Goal: Task Accomplishment & Management: Use online tool/utility

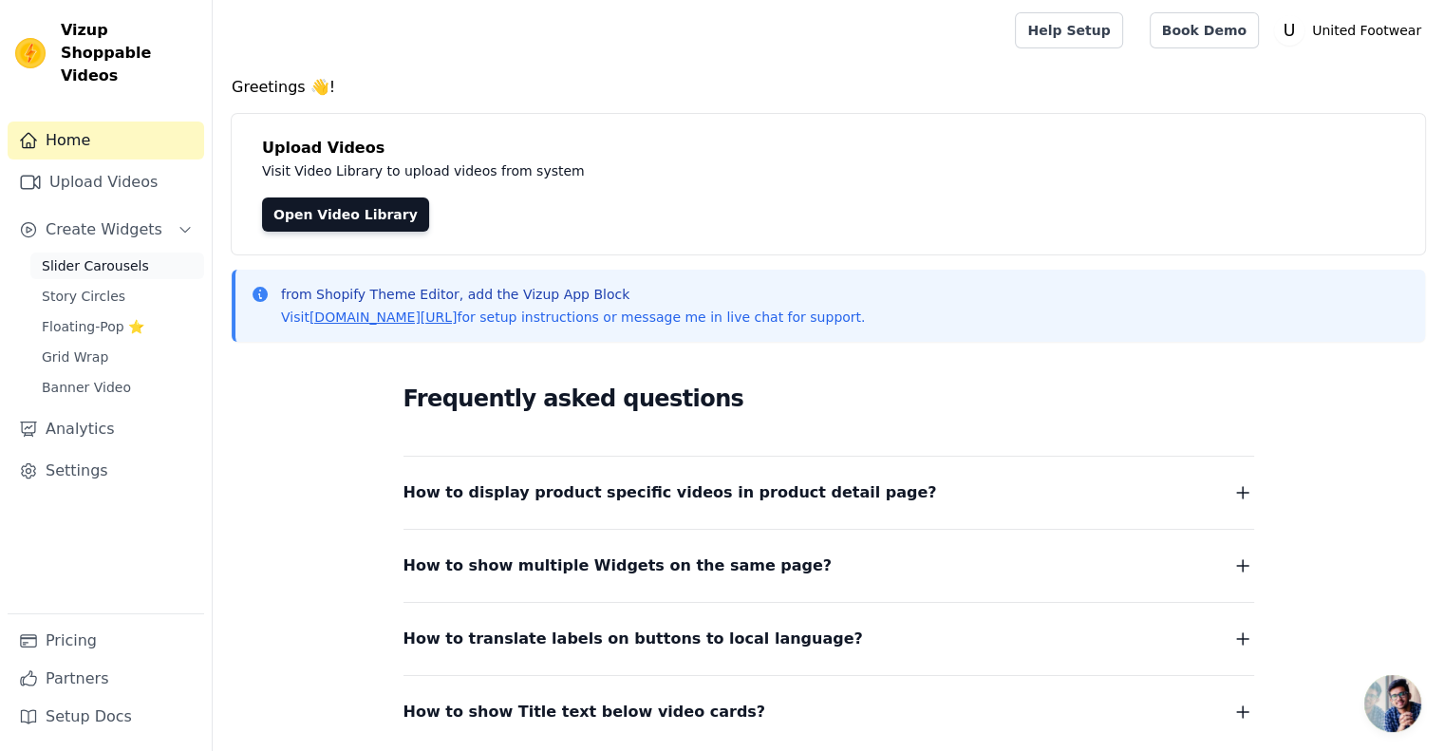
click at [121, 256] on span "Slider Carousels" at bounding box center [95, 265] width 107 height 19
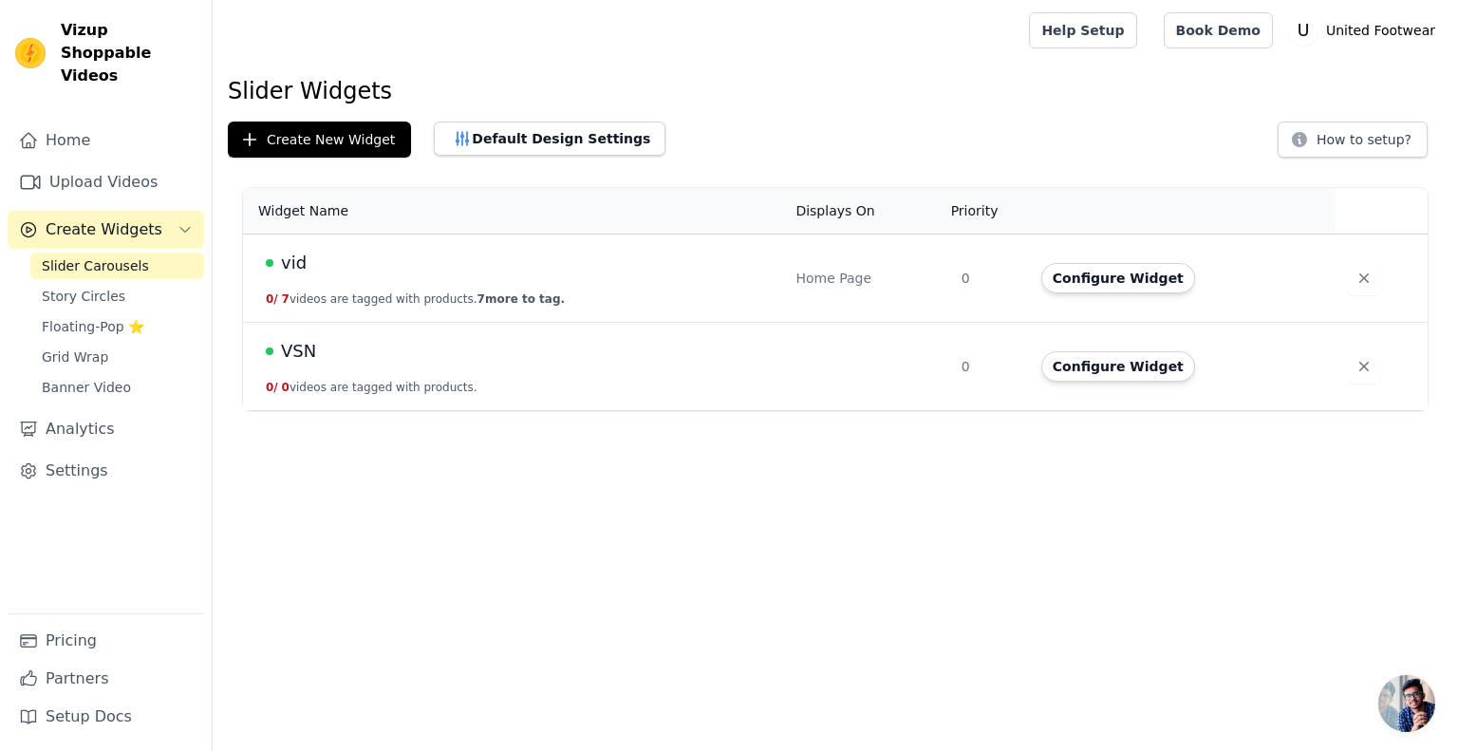
click at [304, 347] on span "VSN" at bounding box center [298, 351] width 35 height 27
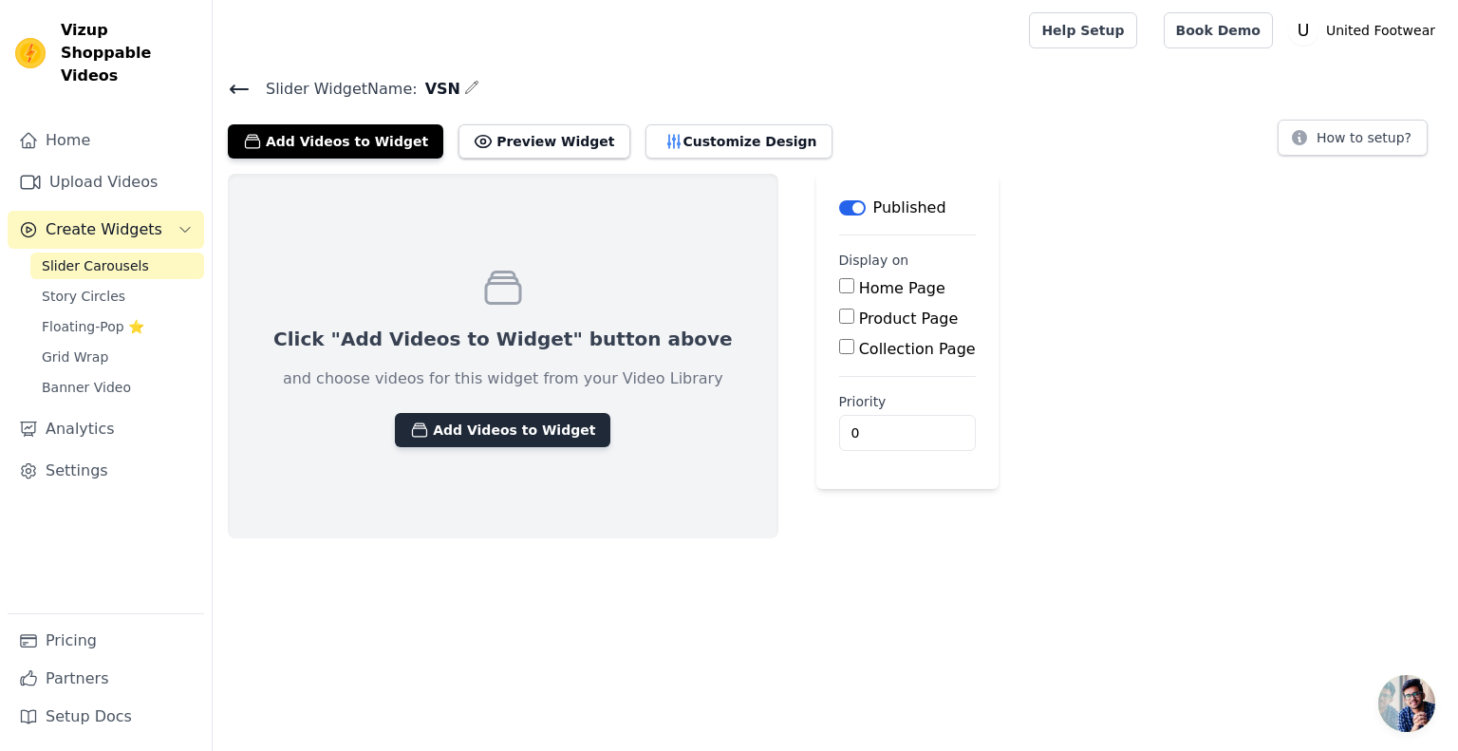
click at [438, 427] on button "Add Videos to Widget" at bounding box center [502, 430] width 215 height 34
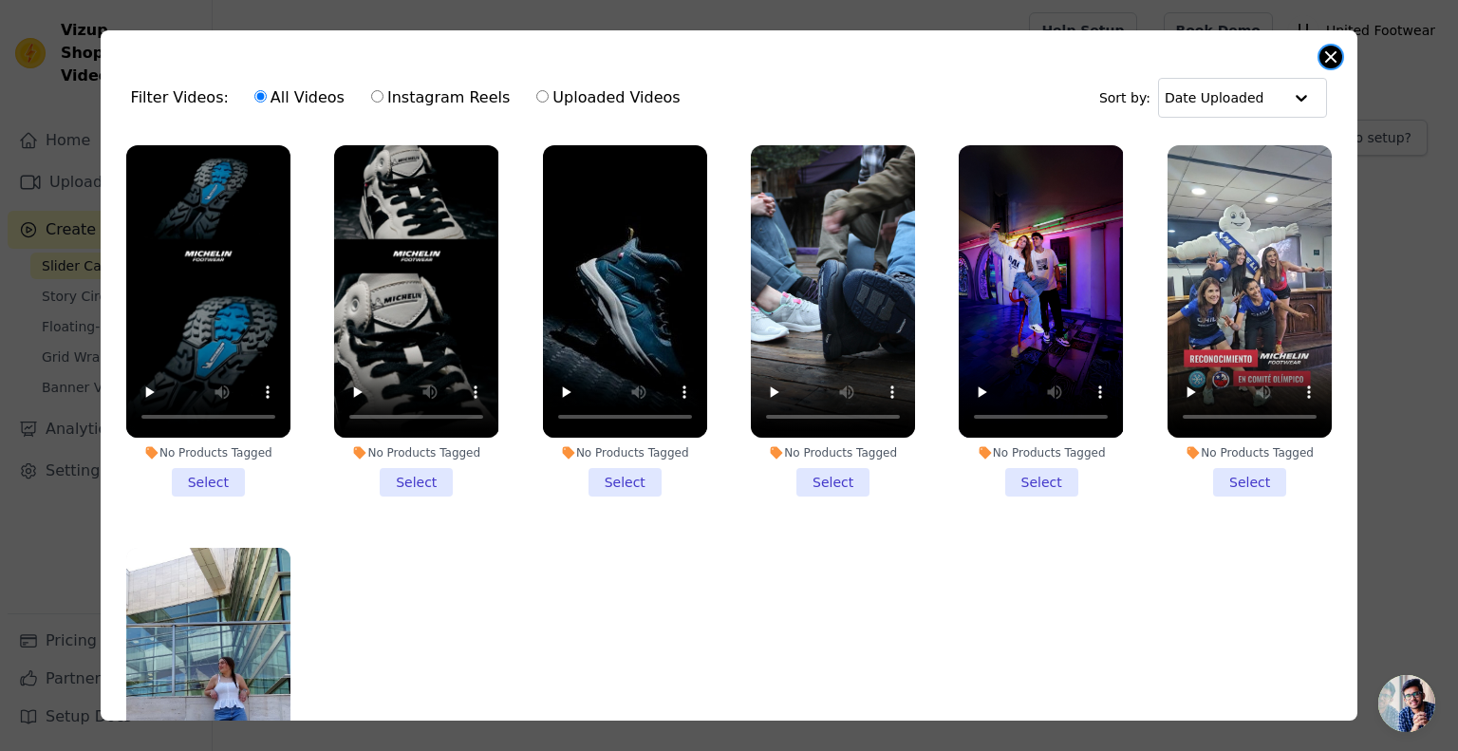
click at [1336, 64] on button "Close modal" at bounding box center [1330, 57] width 23 height 23
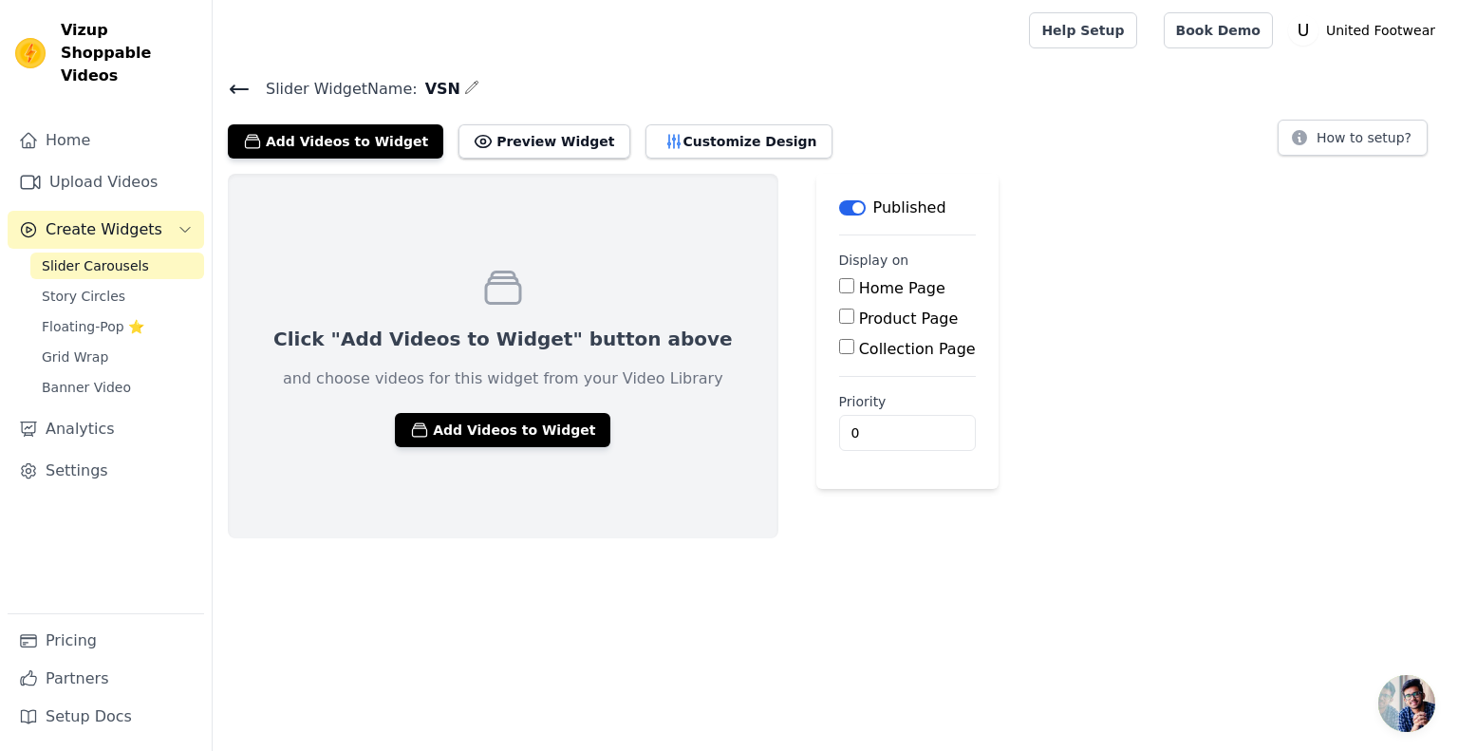
click at [470, 318] on div "Click "Add Videos to Widget" button above and choose videos for this widget fro…" at bounding box center [503, 356] width 551 height 364
click at [480, 292] on icon at bounding box center [503, 288] width 46 height 46
click at [480, 290] on icon at bounding box center [503, 288] width 46 height 46
click at [474, 429] on button "Add Videos to Widget" at bounding box center [502, 430] width 215 height 34
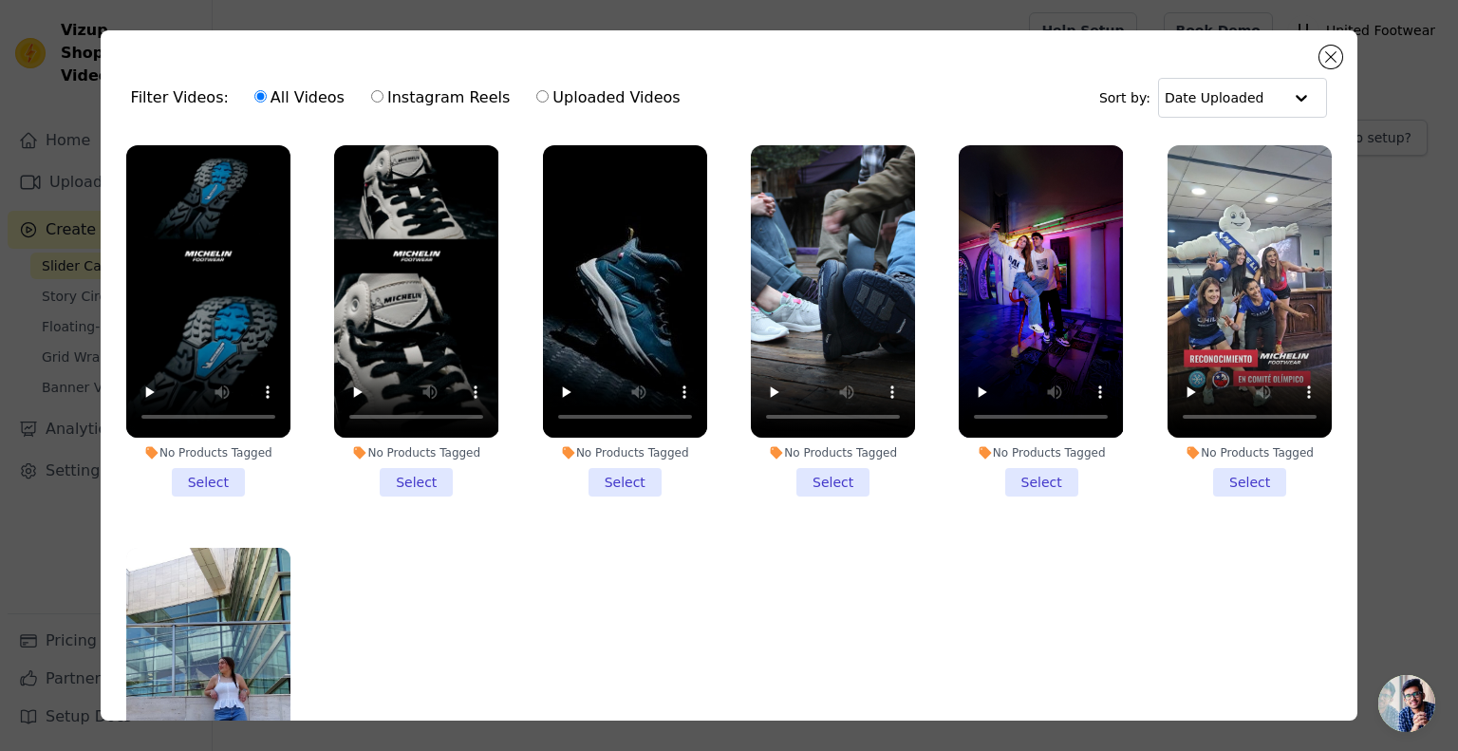
click at [536, 94] on input "Uploaded Videos" at bounding box center [542, 96] width 12 height 12
radio input "true"
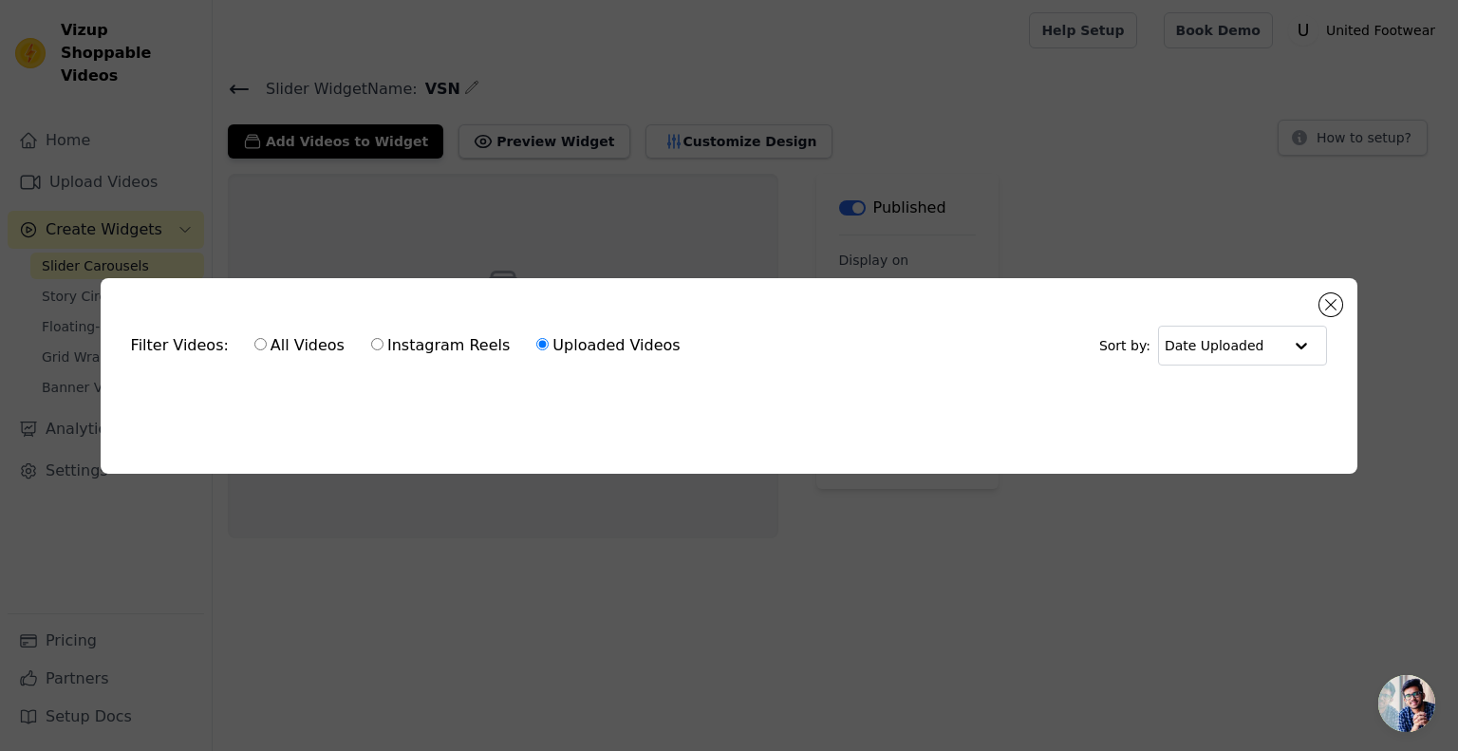
click at [355, 394] on ul at bounding box center [729, 398] width 1227 height 30
click at [1333, 304] on button "Close modal" at bounding box center [1330, 304] width 23 height 23
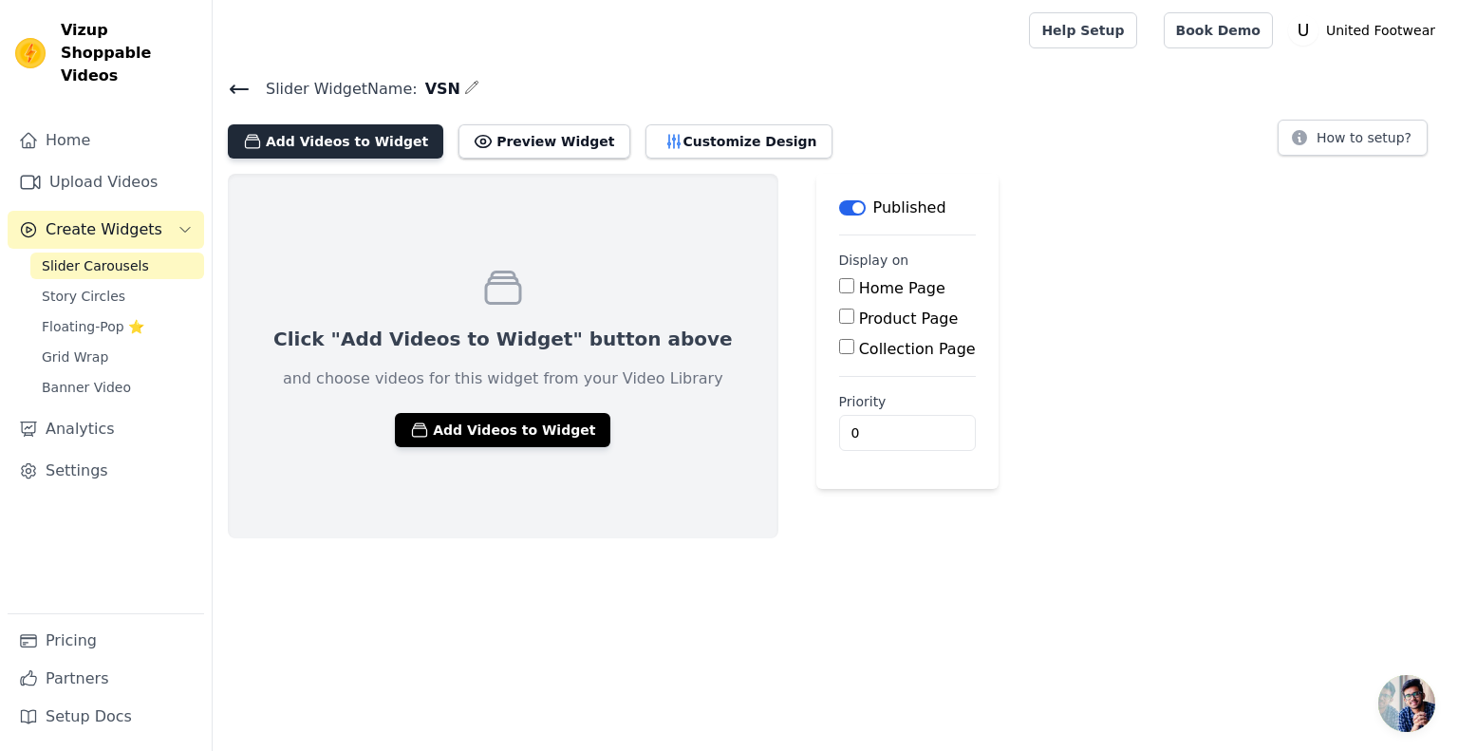
click at [334, 138] on button "Add Videos to Widget" at bounding box center [335, 141] width 215 height 34
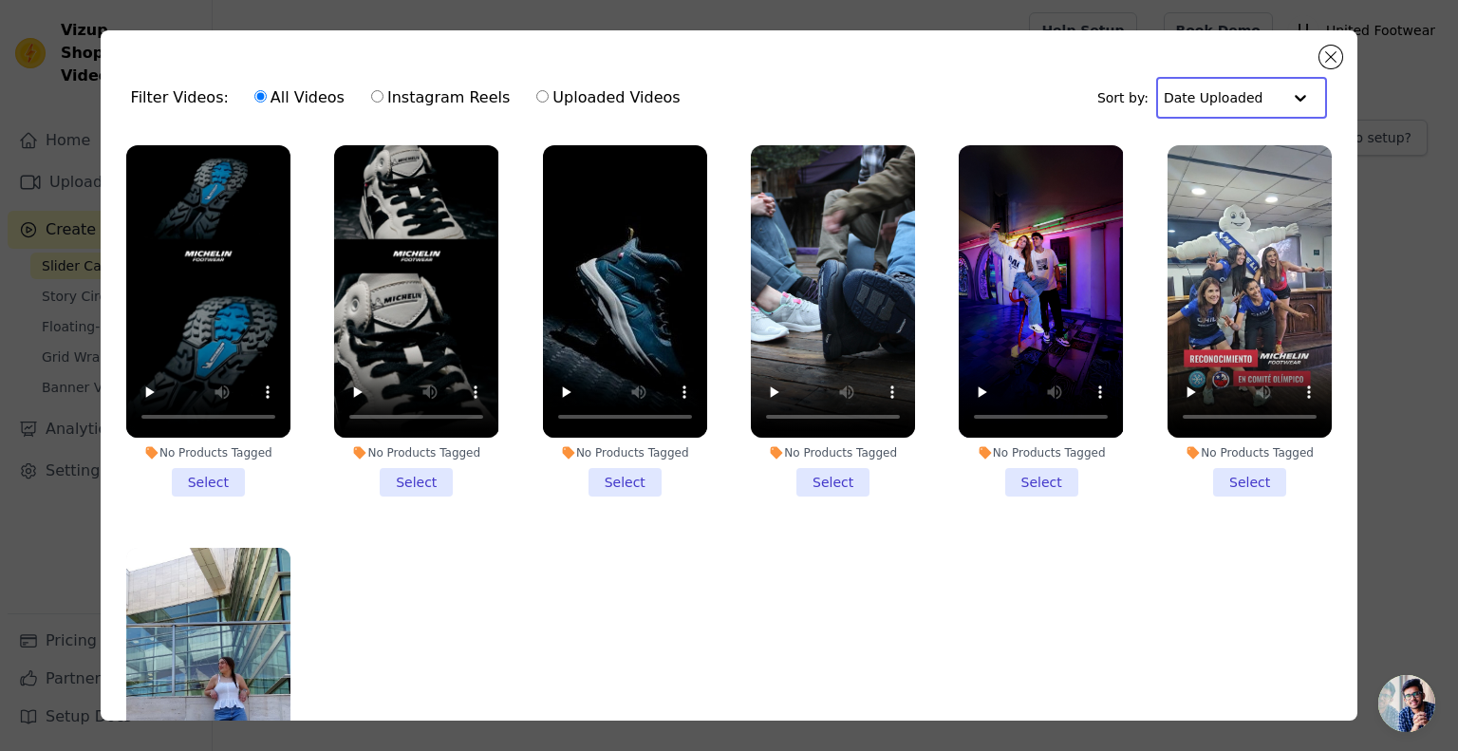
click at [1190, 90] on input "text" at bounding box center [1223, 98] width 118 height 38
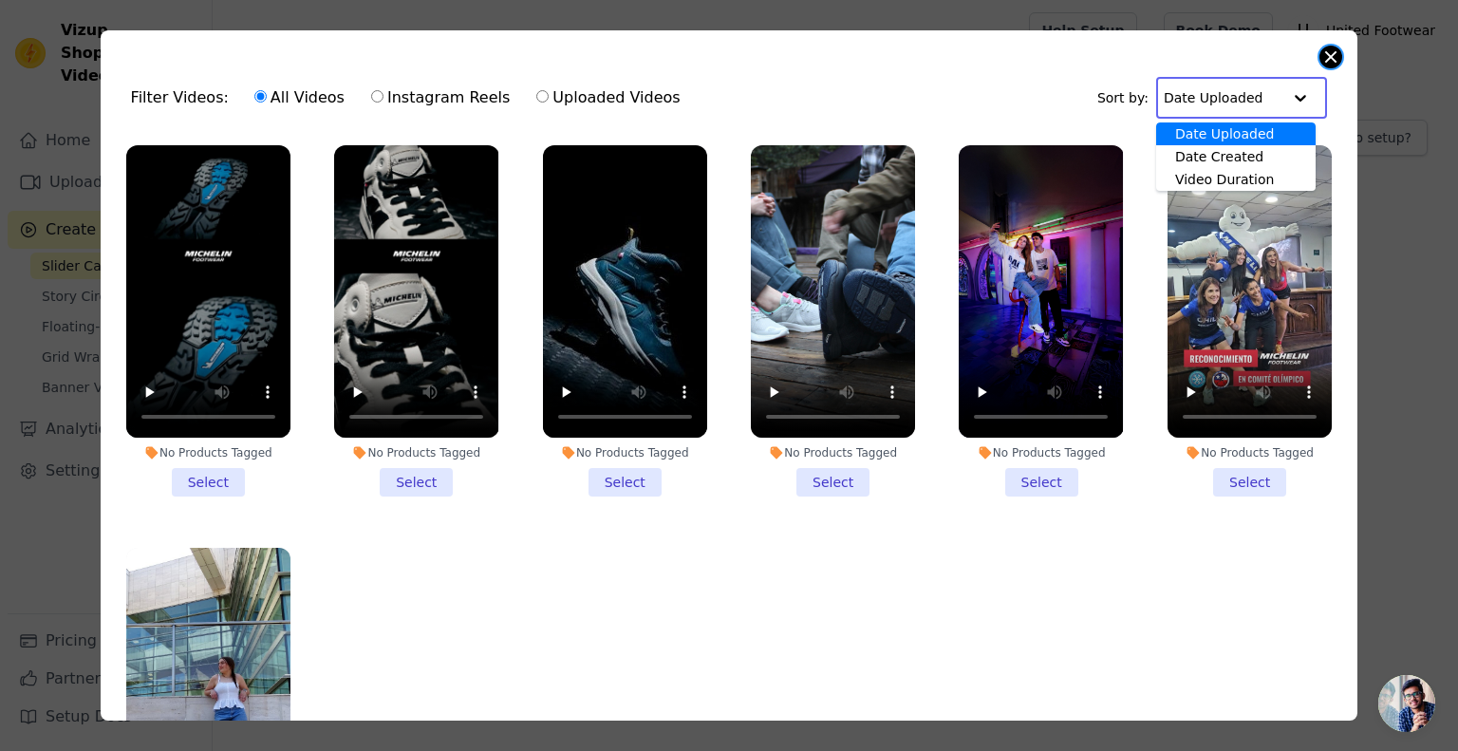
click at [1325, 48] on button "Close modal" at bounding box center [1330, 57] width 23 height 23
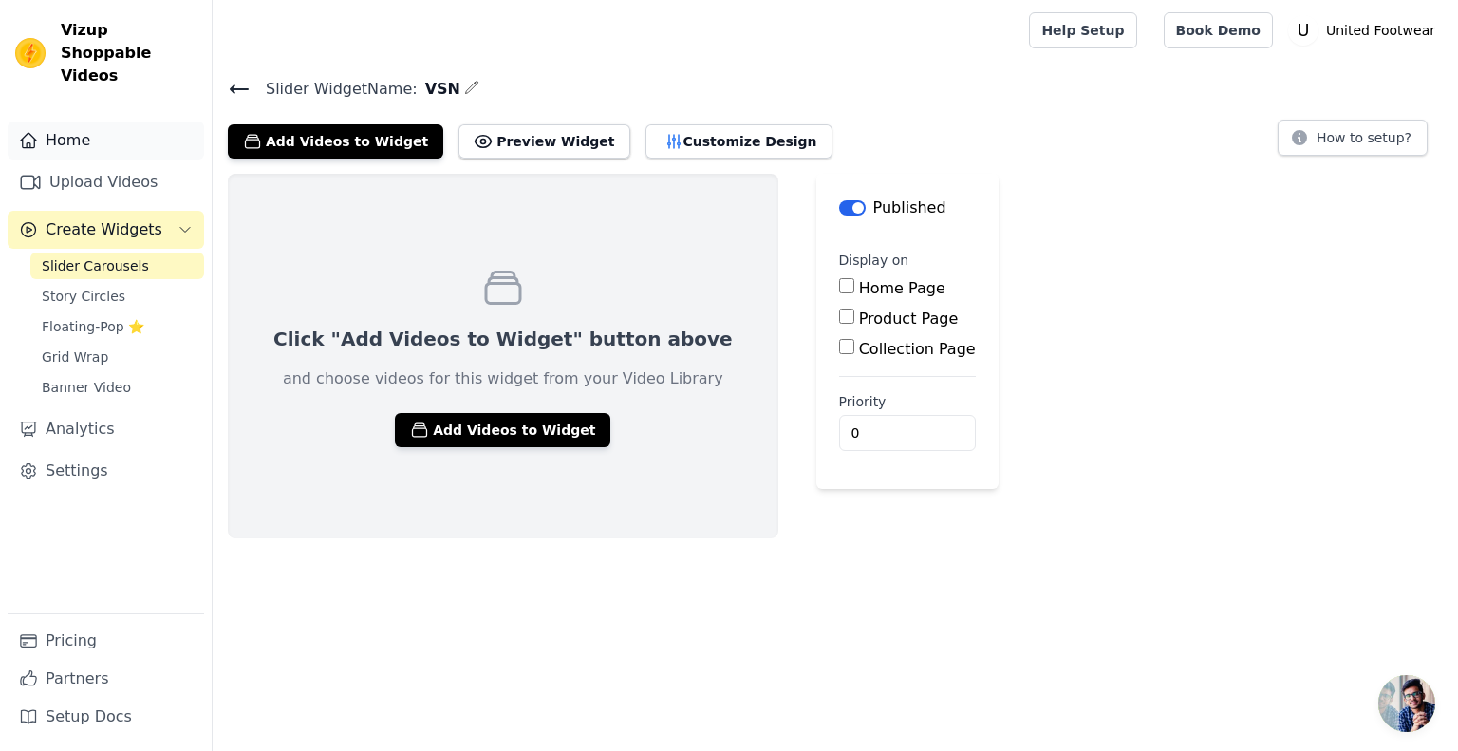
click at [94, 121] on link "Home" at bounding box center [106, 140] width 196 height 38
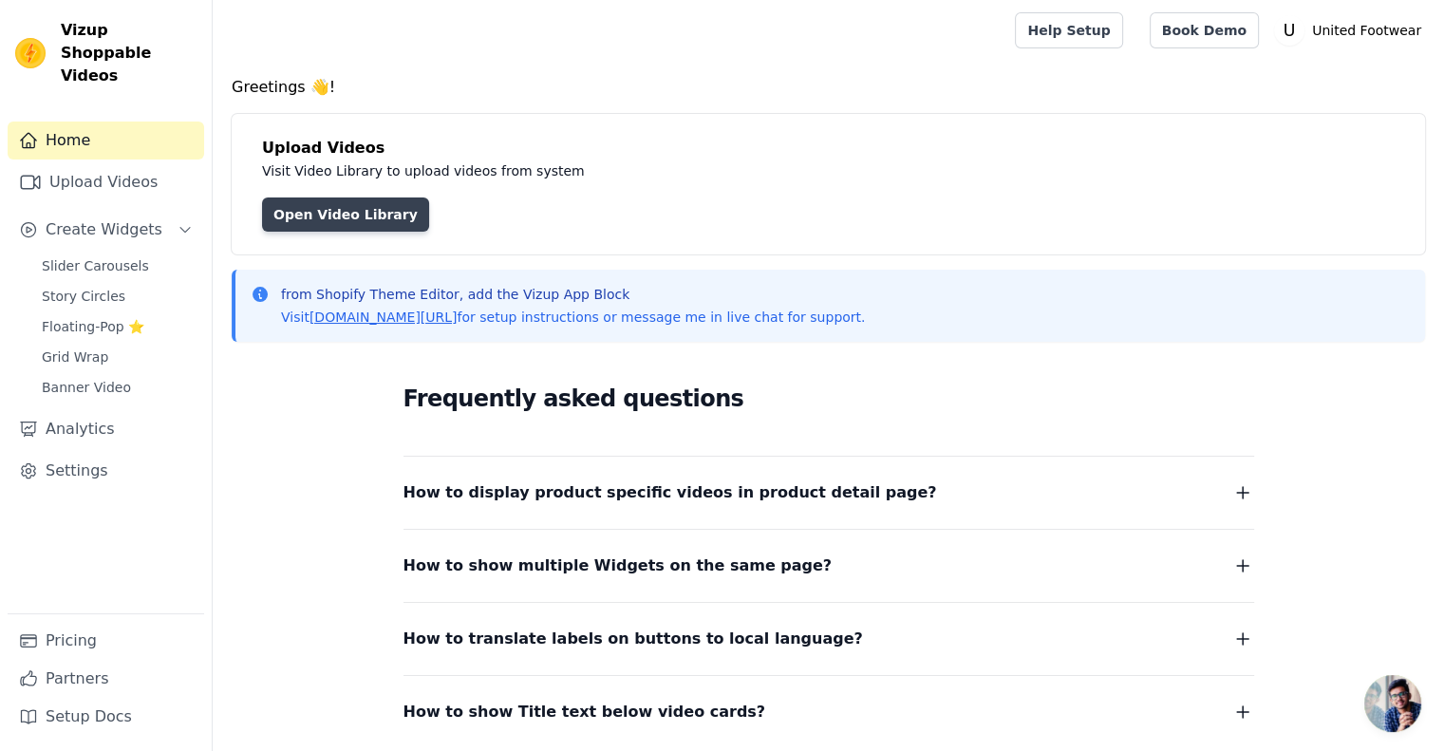
click at [327, 225] on link "Open Video Library" at bounding box center [345, 214] width 167 height 34
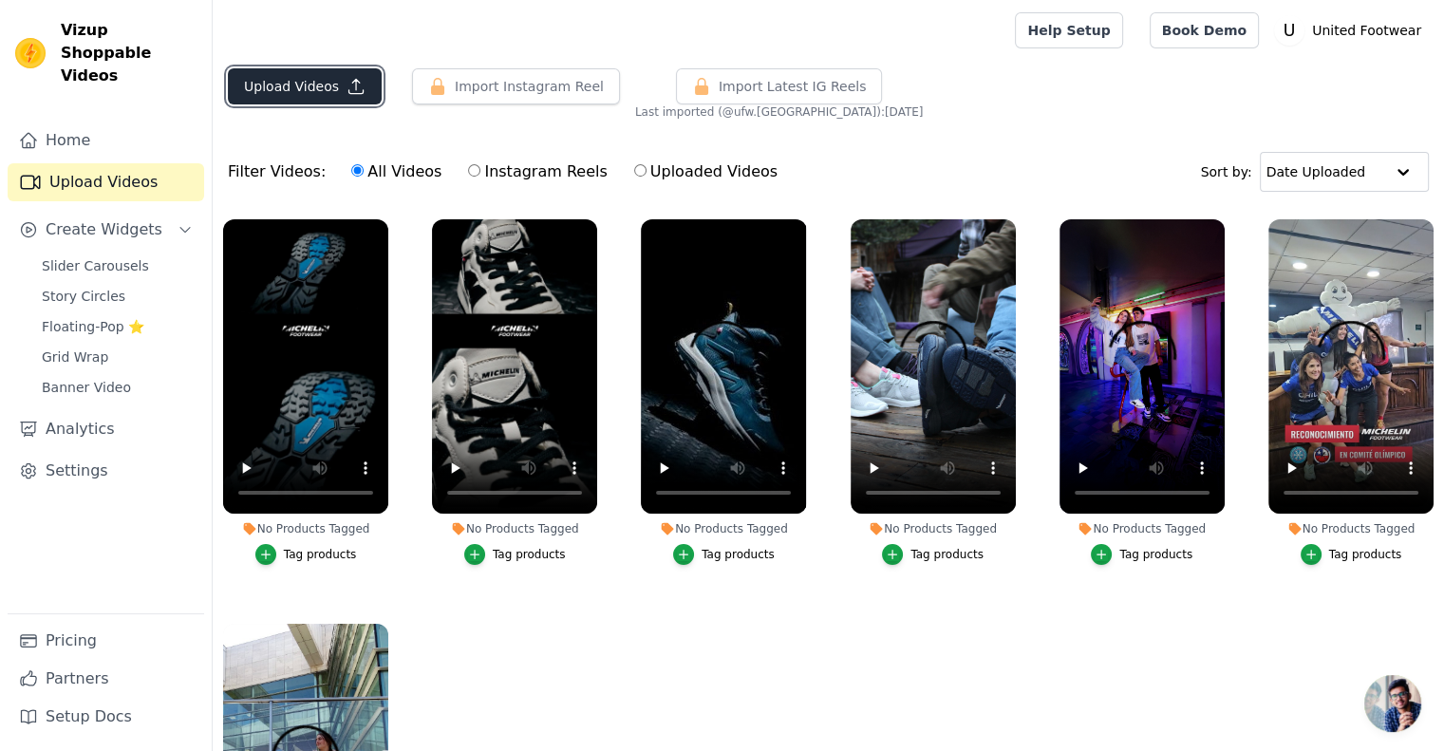
click at [317, 91] on button "Upload Videos" at bounding box center [305, 86] width 154 height 36
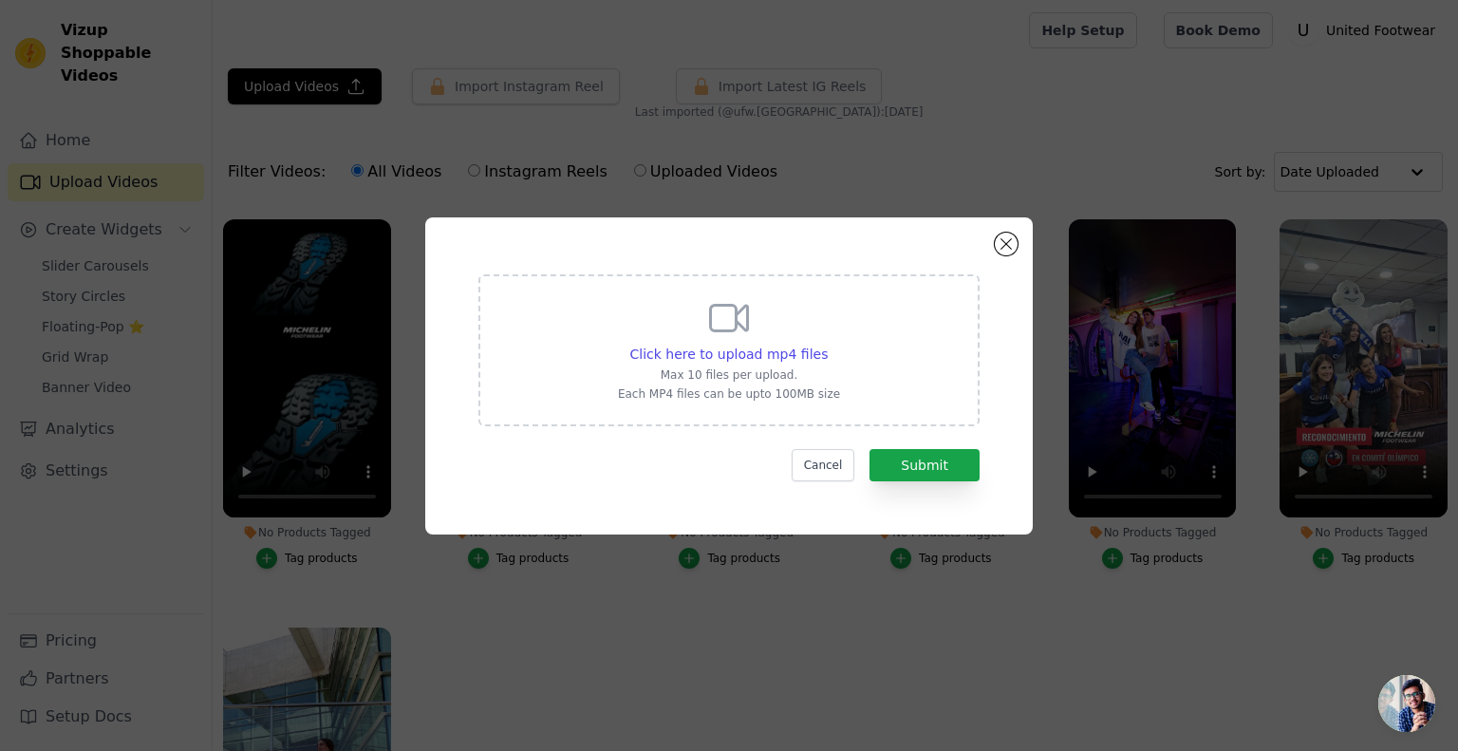
click at [694, 337] on div "Click here to upload mp4 files Max 10 files per upload. Each MP4 files can be u…" at bounding box center [729, 348] width 222 height 106
click at [827, 344] on input "Click here to upload mp4 files Max 10 files per upload. Each MP4 files can be u…" at bounding box center [827, 344] width 1 height 1
type input "C:\fakepath\Zapatilla Urbana Hombre [PERSON_NAME] Verde Michelin PS23v.mp4"
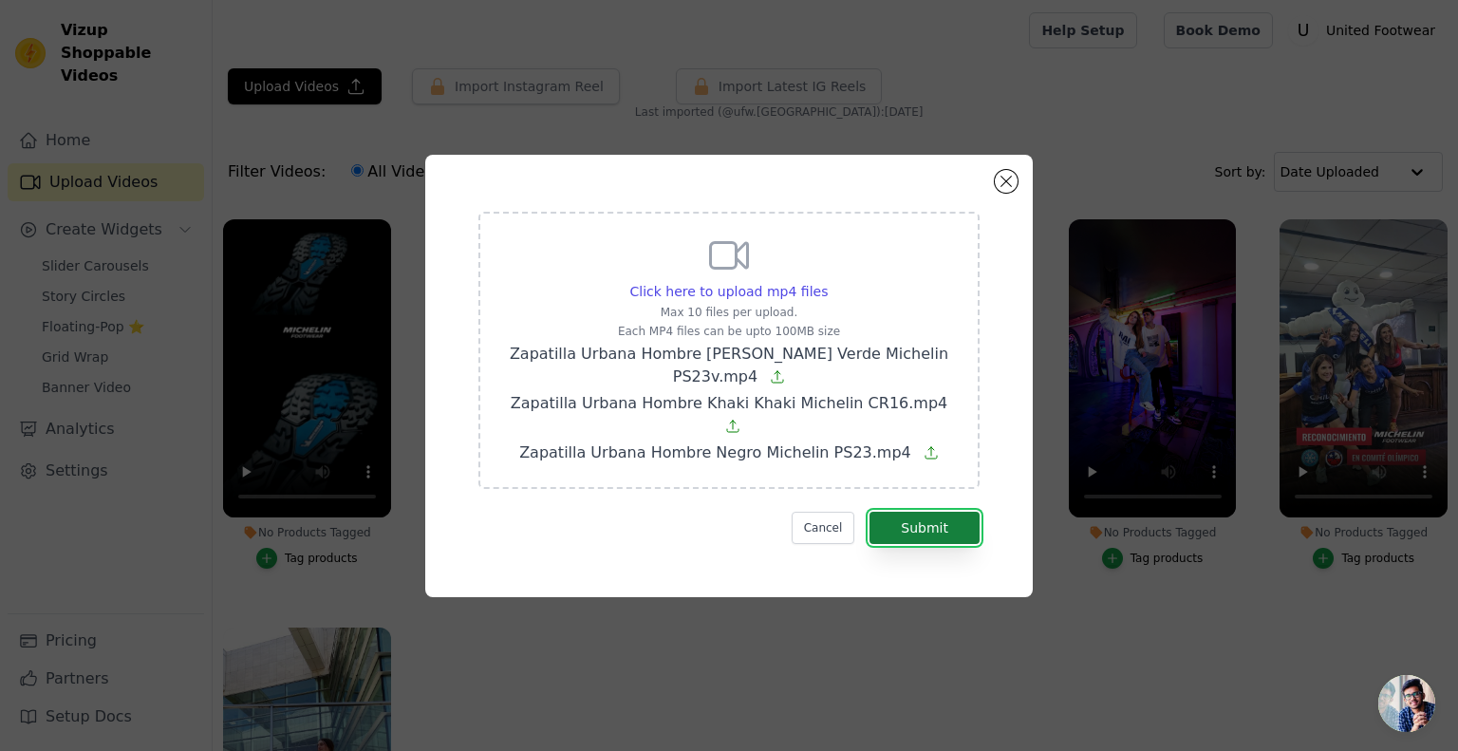
click at [944, 512] on button "Submit" at bounding box center [924, 528] width 110 height 32
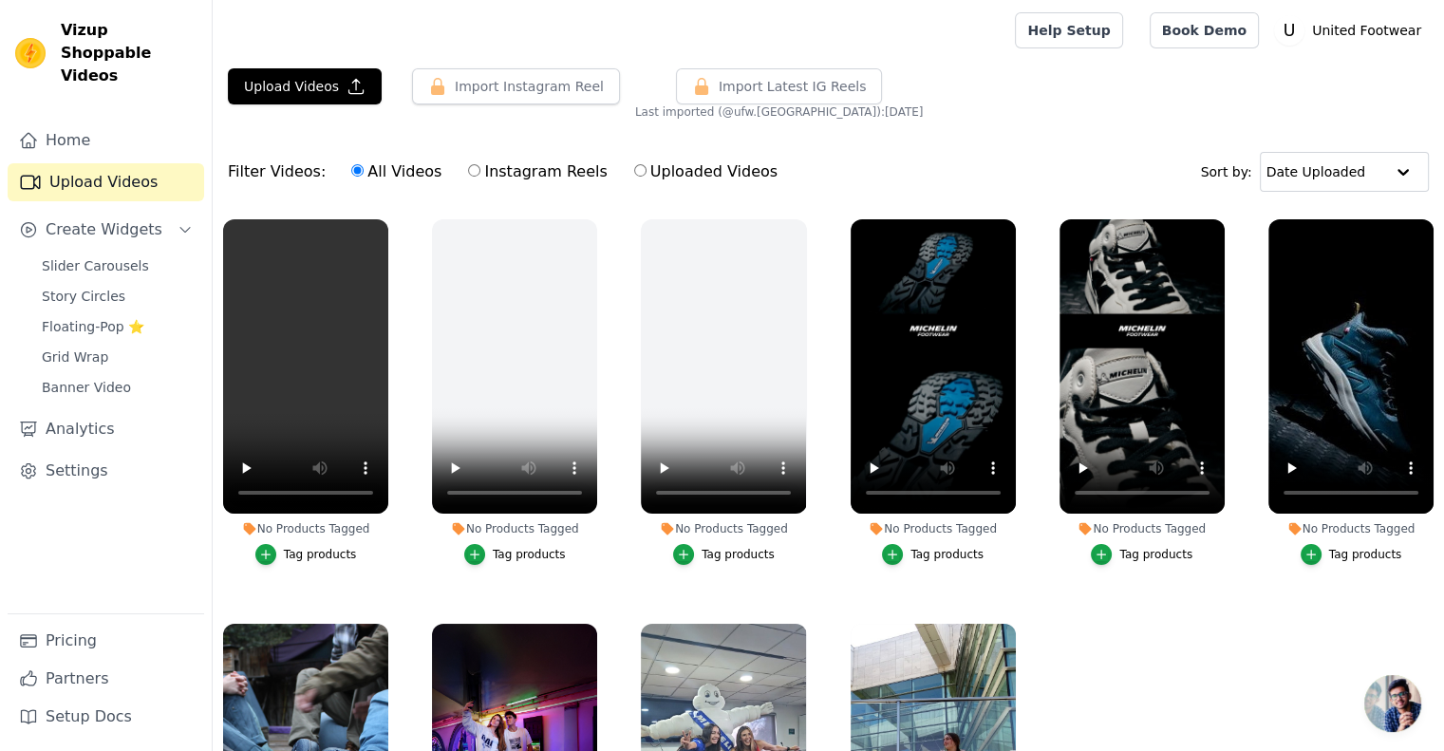
click at [1192, 661] on ul "No Products Tagged Tag products No Products Tagged Tag products No Products Tag…" at bounding box center [828, 554] width 1231 height 690
click at [306, 102] on button "Upload Videos" at bounding box center [305, 86] width 154 height 36
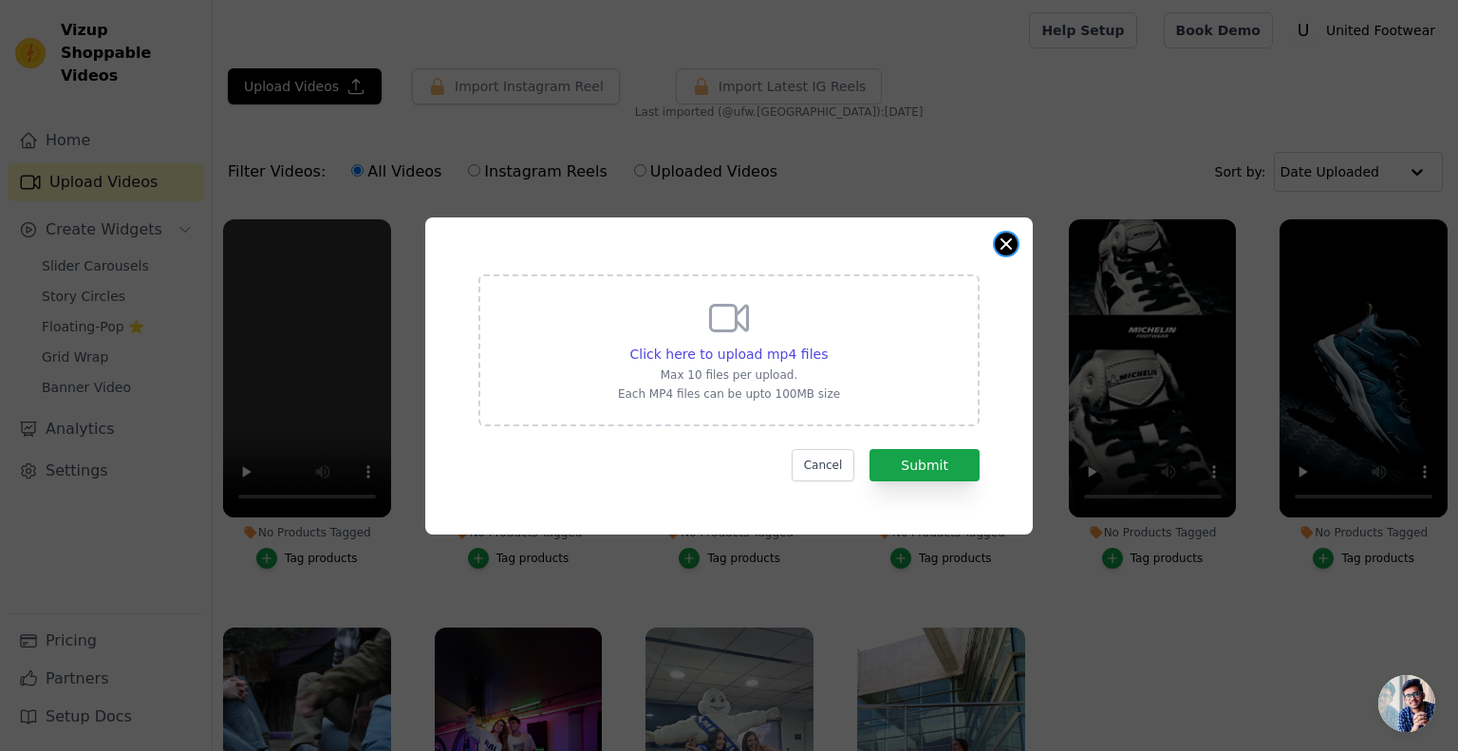
click at [1011, 246] on button "Close modal" at bounding box center [1006, 244] width 23 height 23
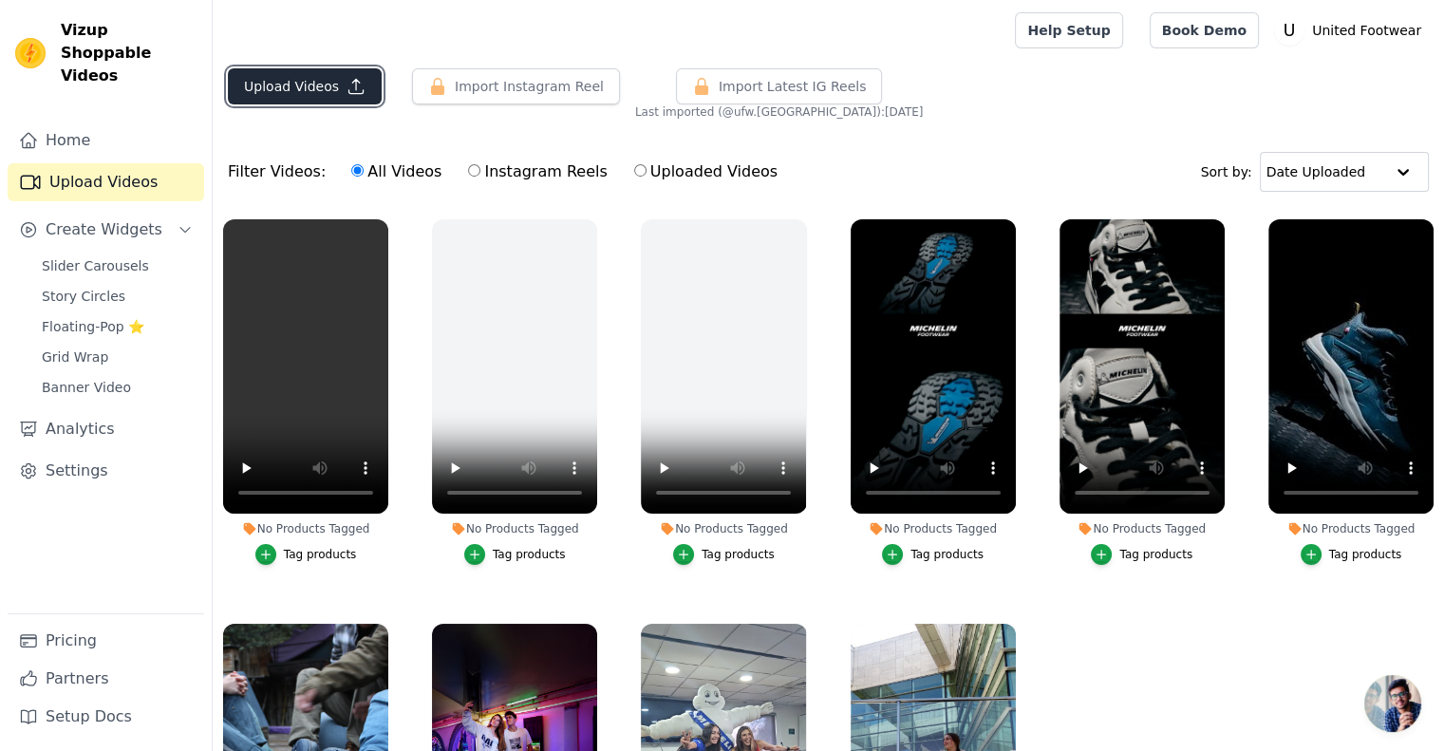
click at [316, 83] on button "Upload Videos" at bounding box center [305, 86] width 154 height 36
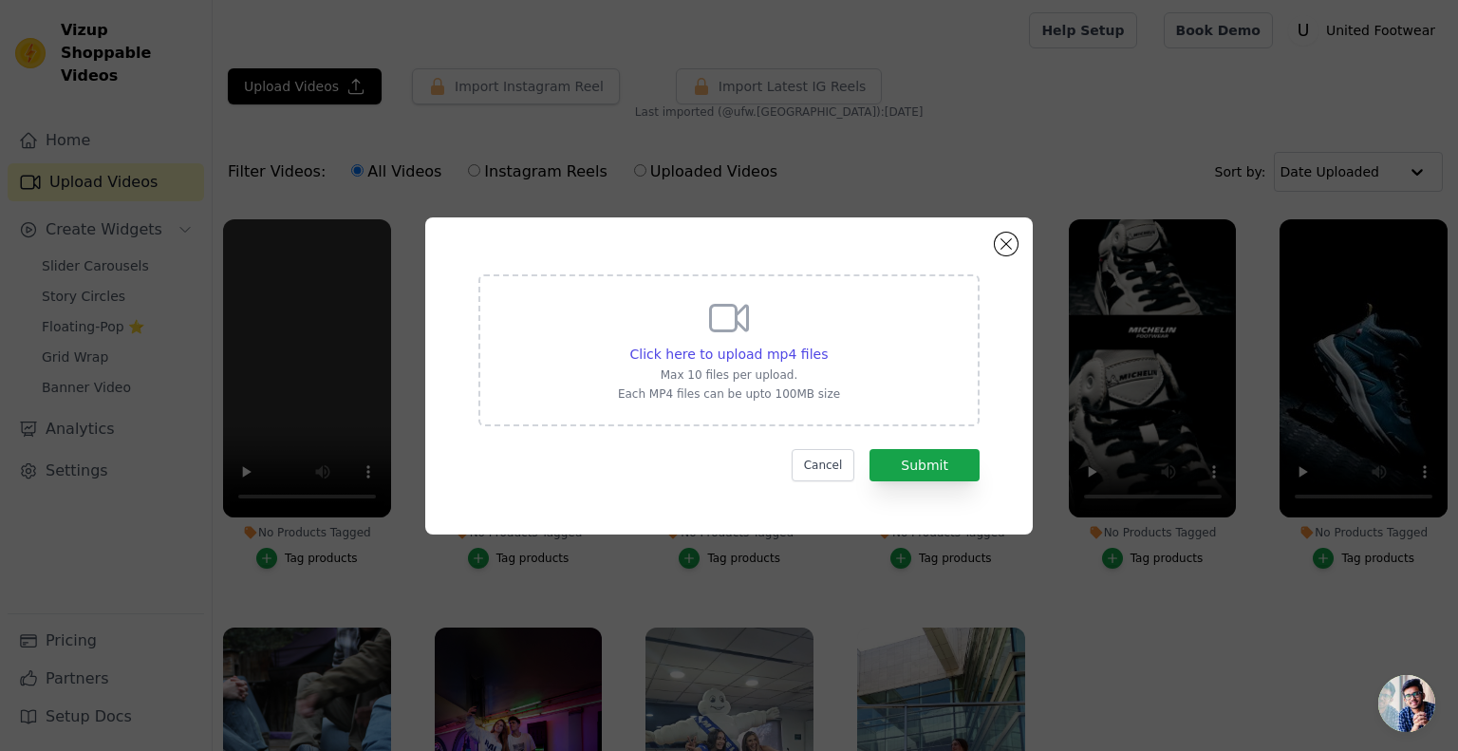
click at [704, 290] on div "Click here to upload mp4 files Max 10 files per upload. Each MP4 files can be u…" at bounding box center [728, 350] width 501 height 152
click at [827, 344] on input "Click here to upload mp4 files Max 10 files per upload. Each MP4 files can be u…" at bounding box center [827, 344] width 1 height 1
type input "C:\fakepath\Botín Outdoor Impermeable Caña Alta Hombre DR39 Michelin Footwear.m…"
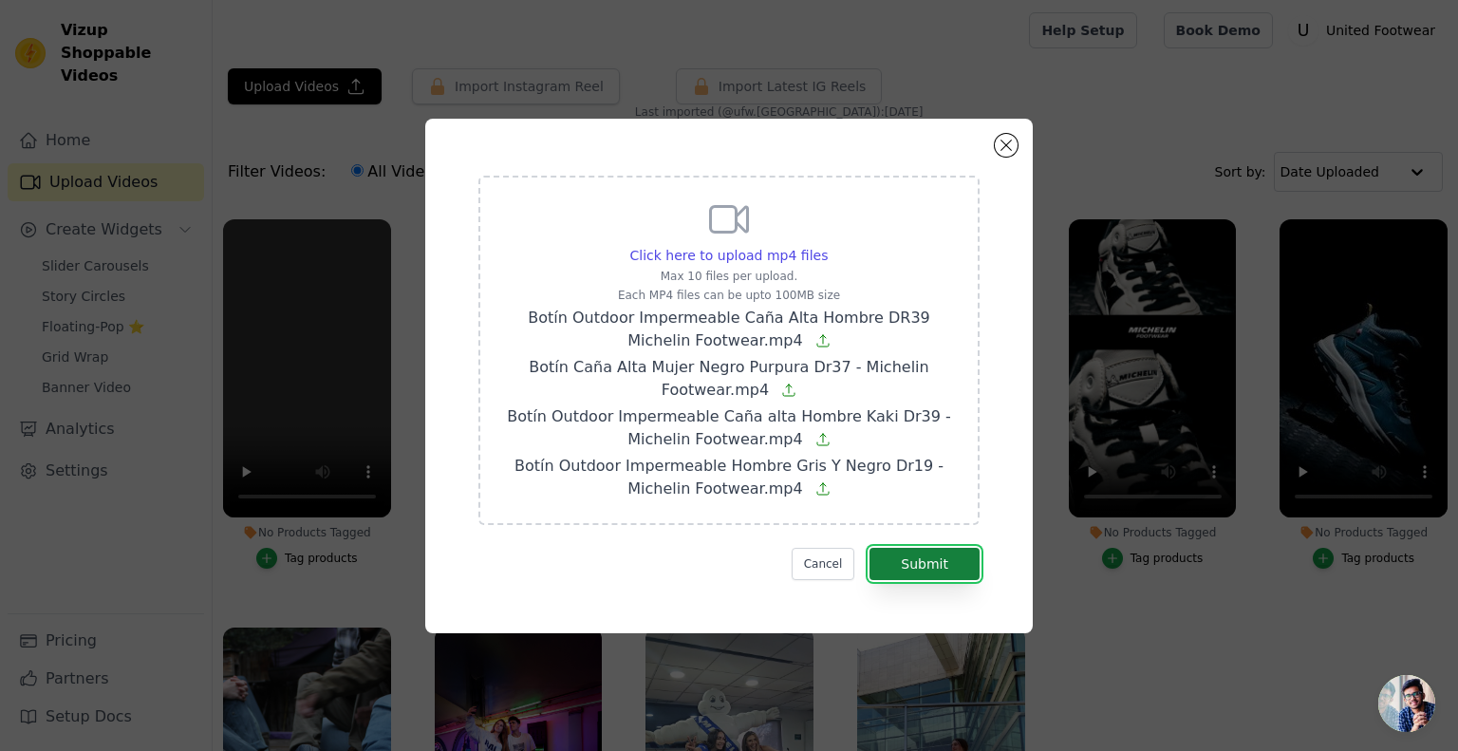
click at [965, 572] on button "Submit" at bounding box center [924, 564] width 110 height 32
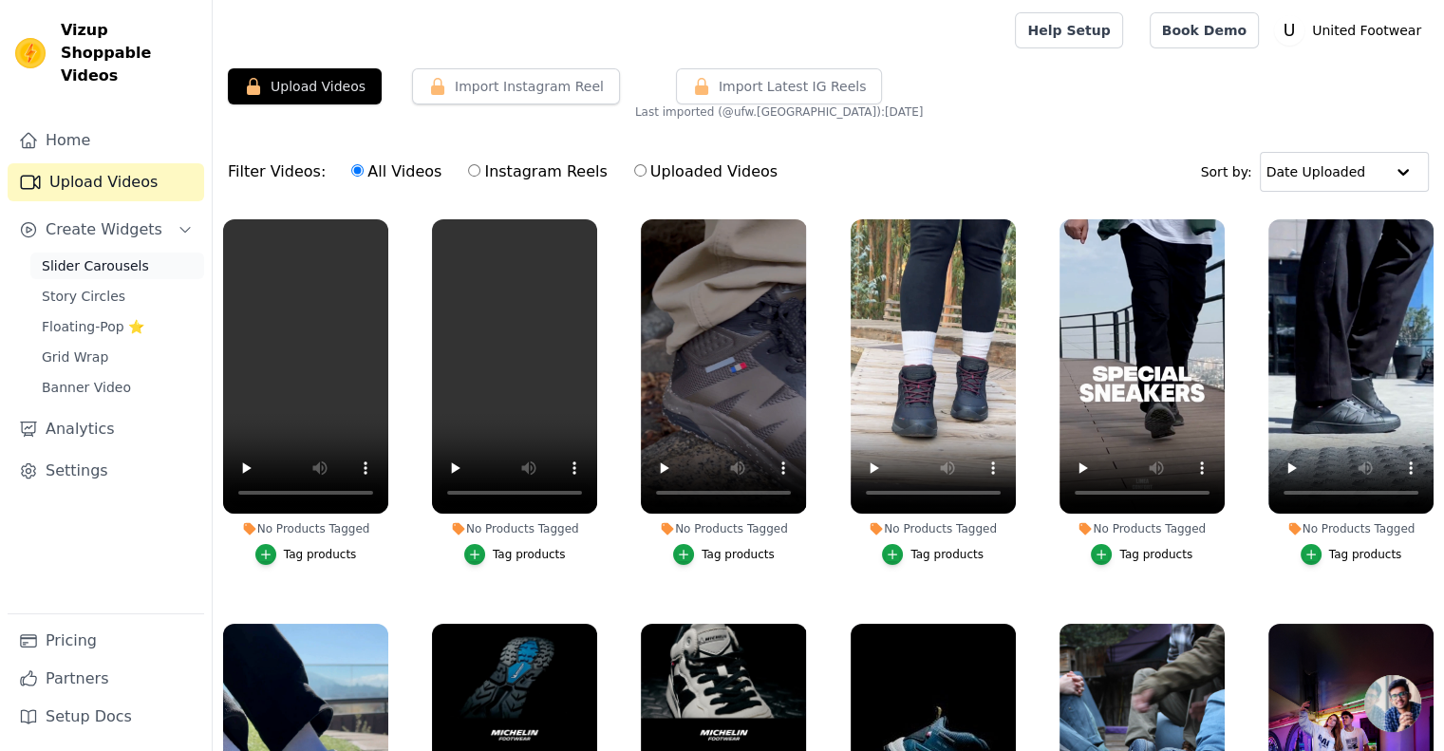
click at [95, 256] on span "Slider Carousels" at bounding box center [95, 265] width 107 height 19
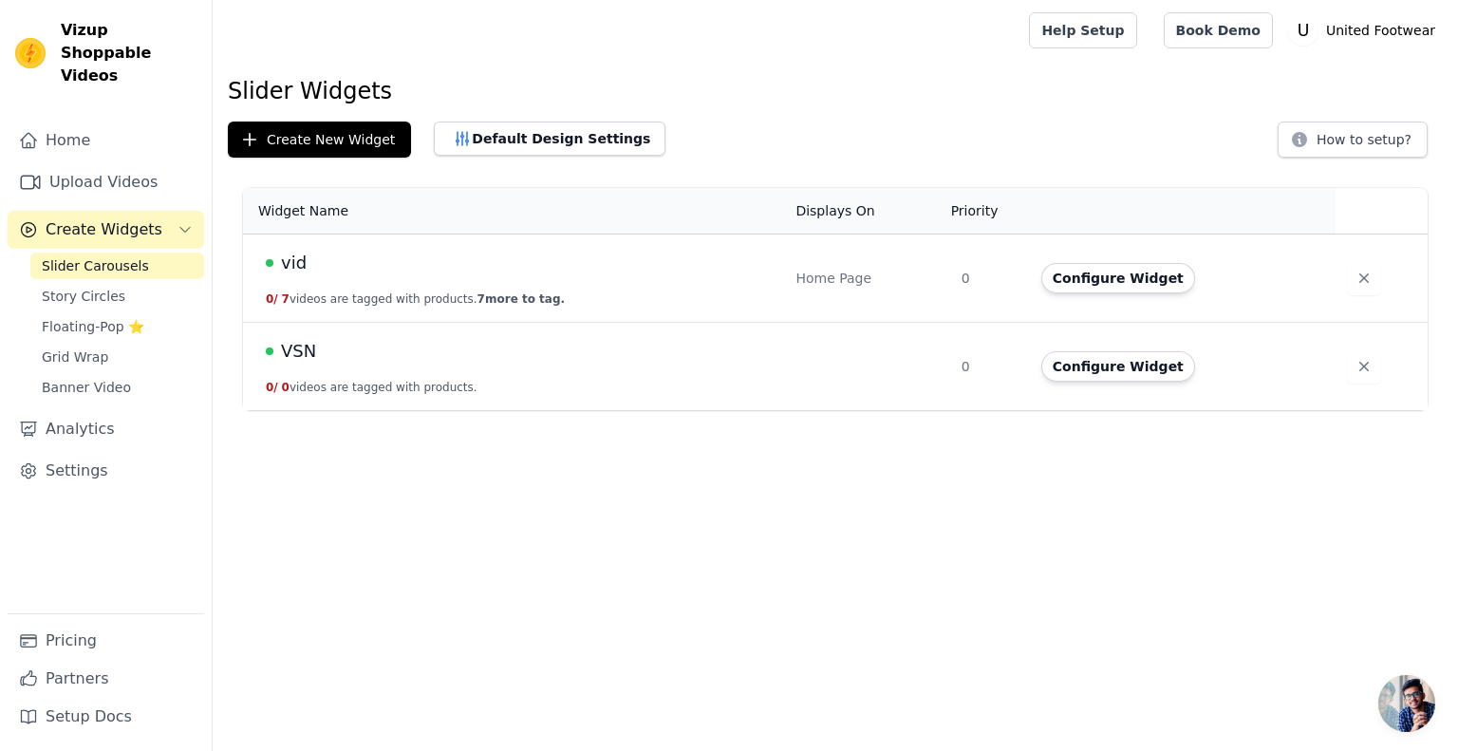
click at [325, 352] on div "VSN" at bounding box center [519, 351] width 507 height 27
click at [300, 352] on span "VSN" at bounding box center [298, 351] width 35 height 27
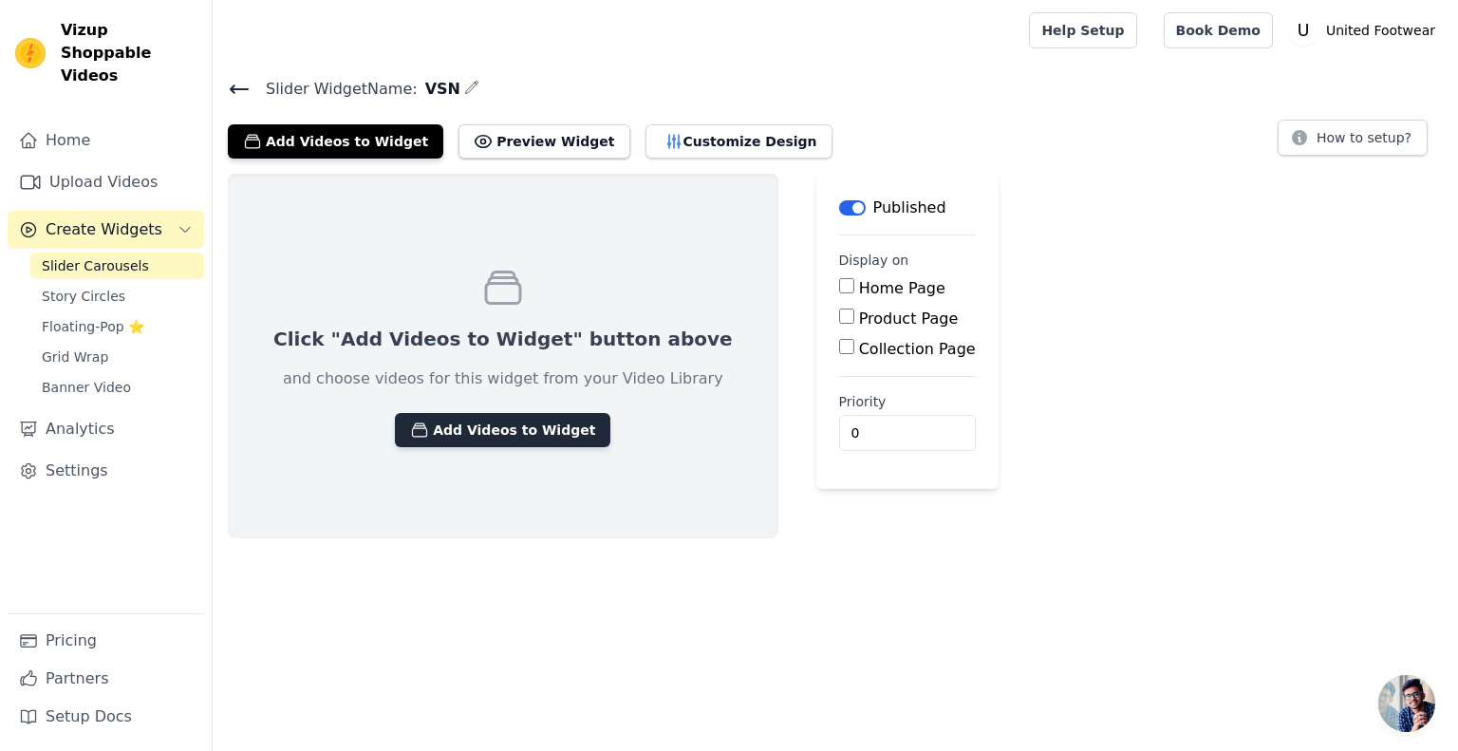
click at [451, 424] on button "Add Videos to Widget" at bounding box center [502, 430] width 215 height 34
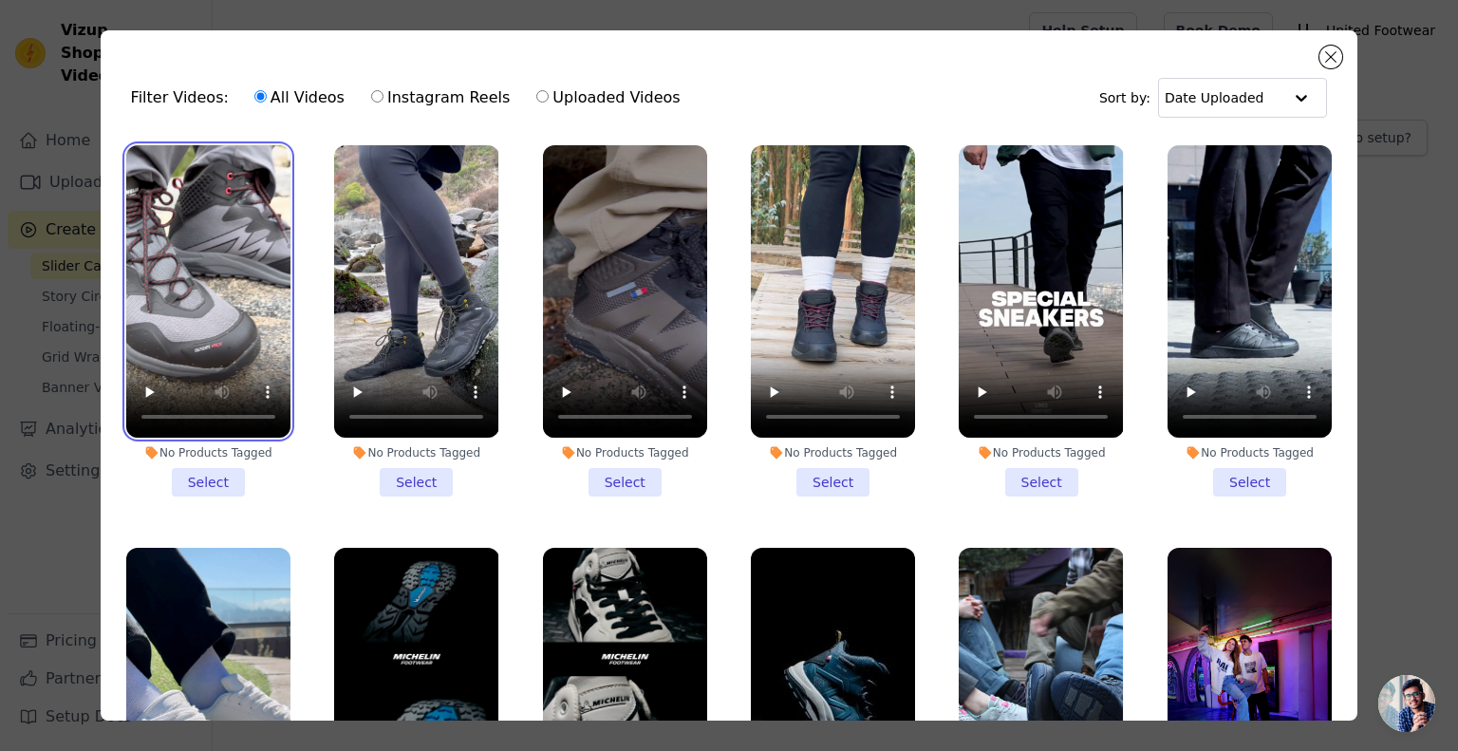
click at [212, 271] on video at bounding box center [208, 291] width 164 height 292
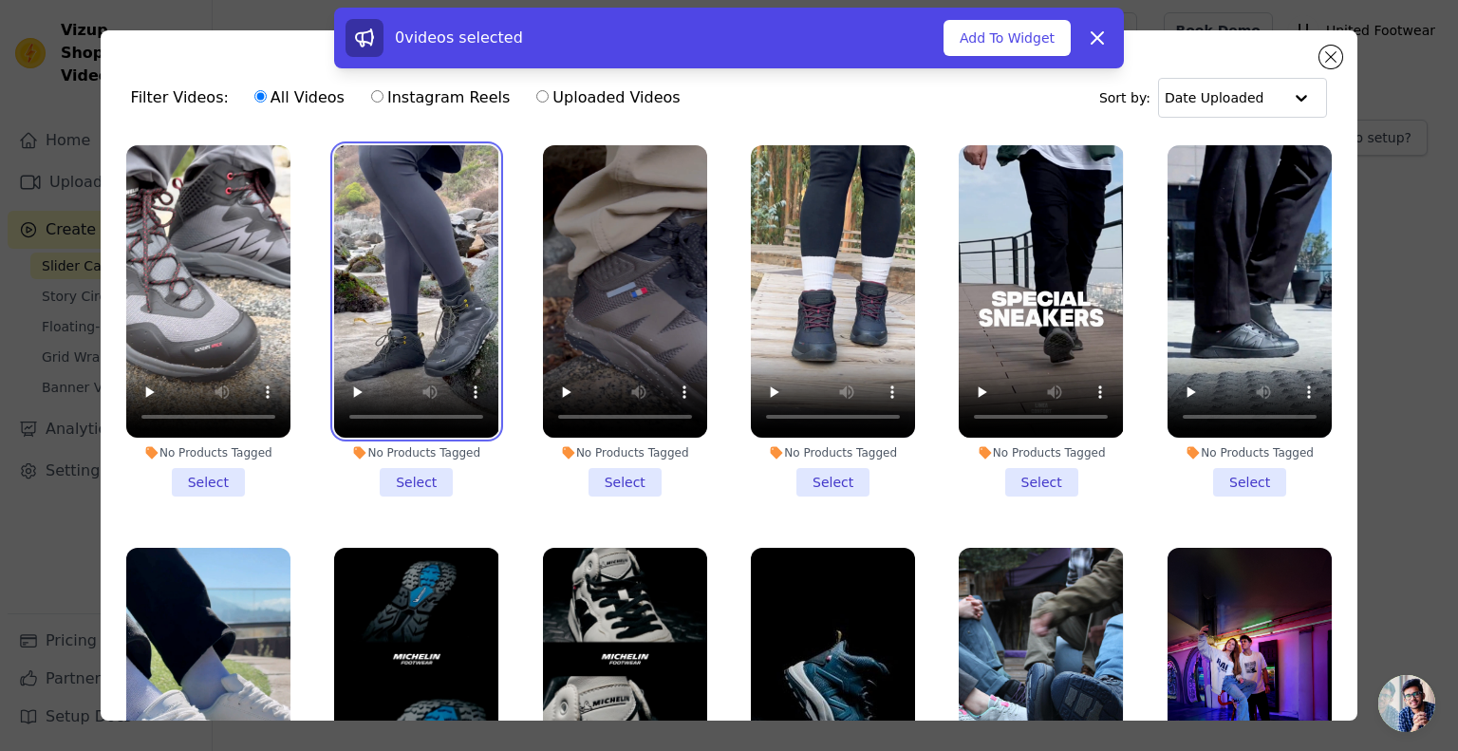
click at [424, 288] on video at bounding box center [416, 291] width 164 height 292
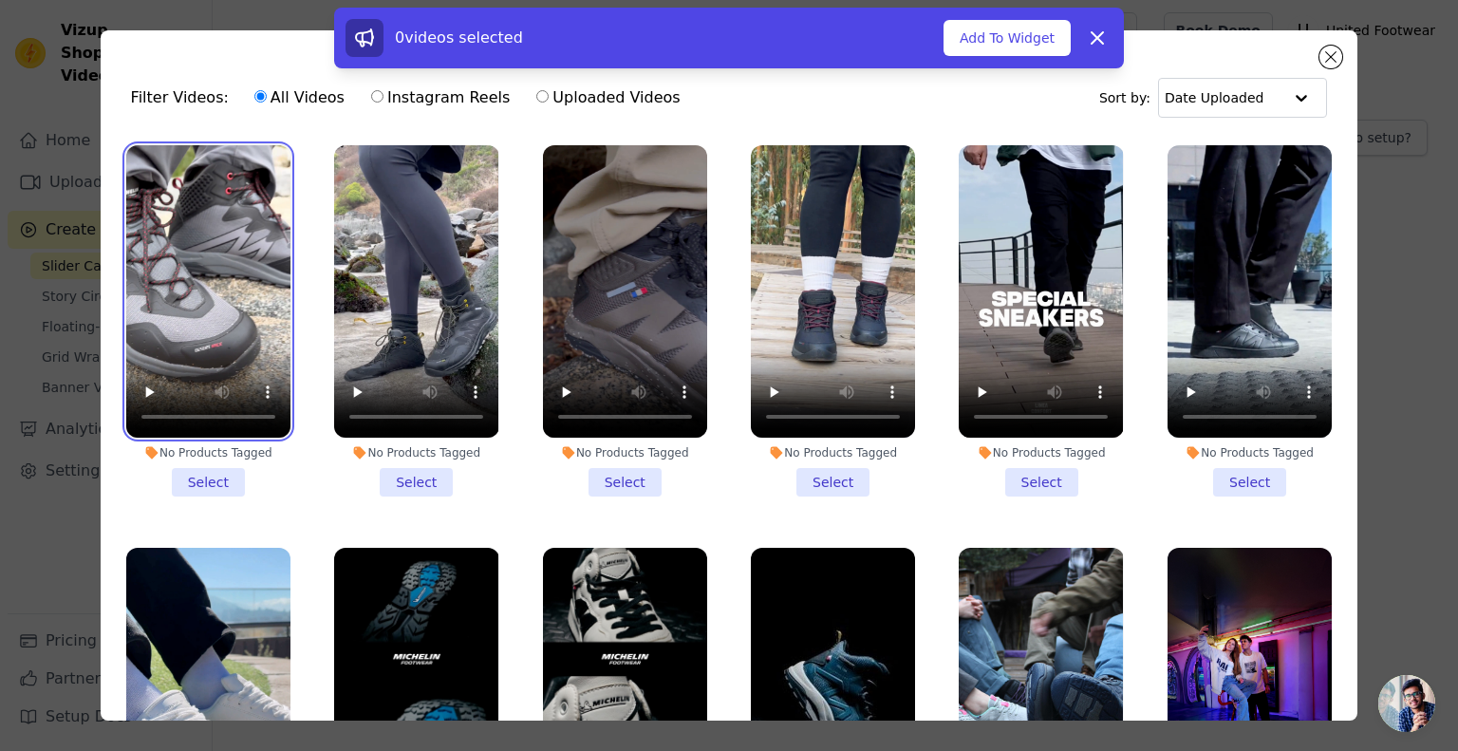
click at [205, 265] on video at bounding box center [208, 291] width 164 height 292
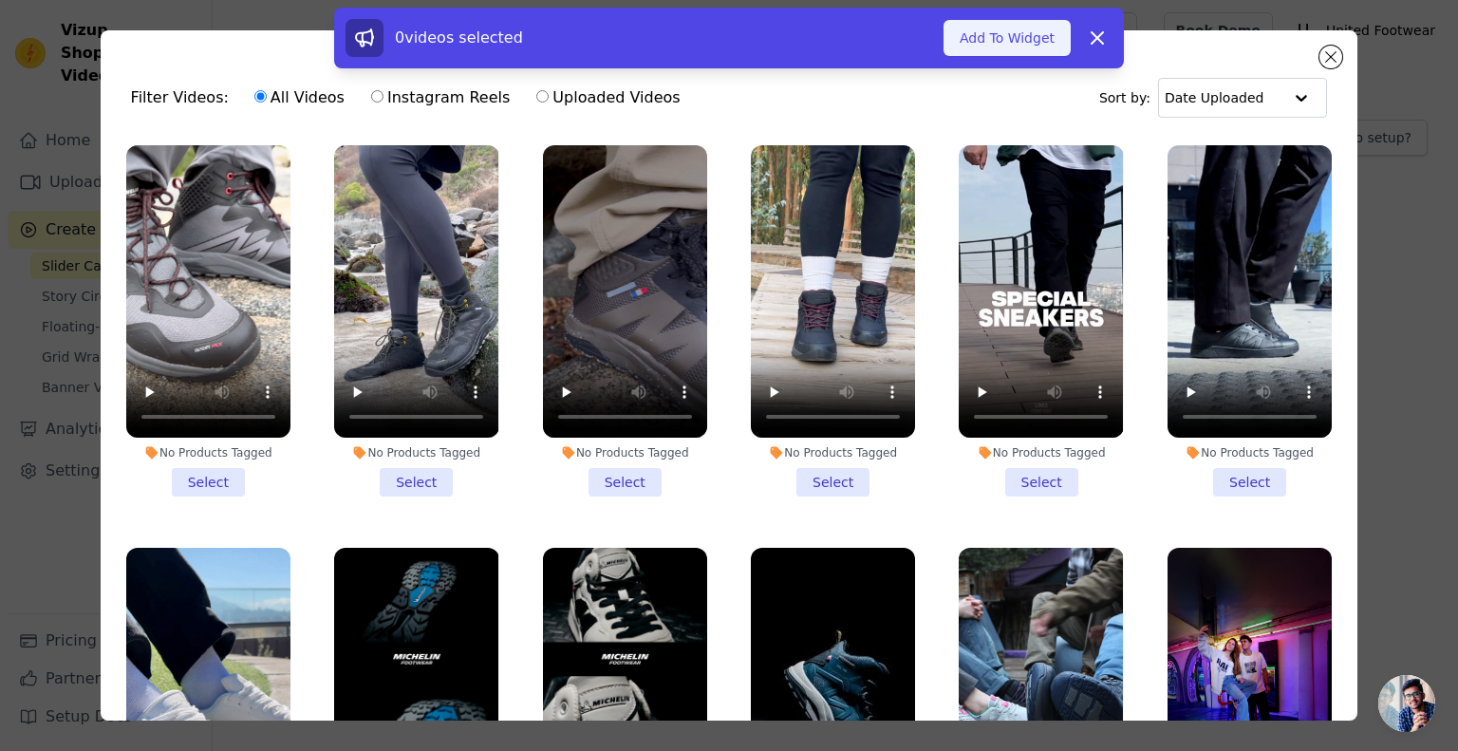
click at [1008, 48] on button "Add To Widget" at bounding box center [1006, 38] width 127 height 36
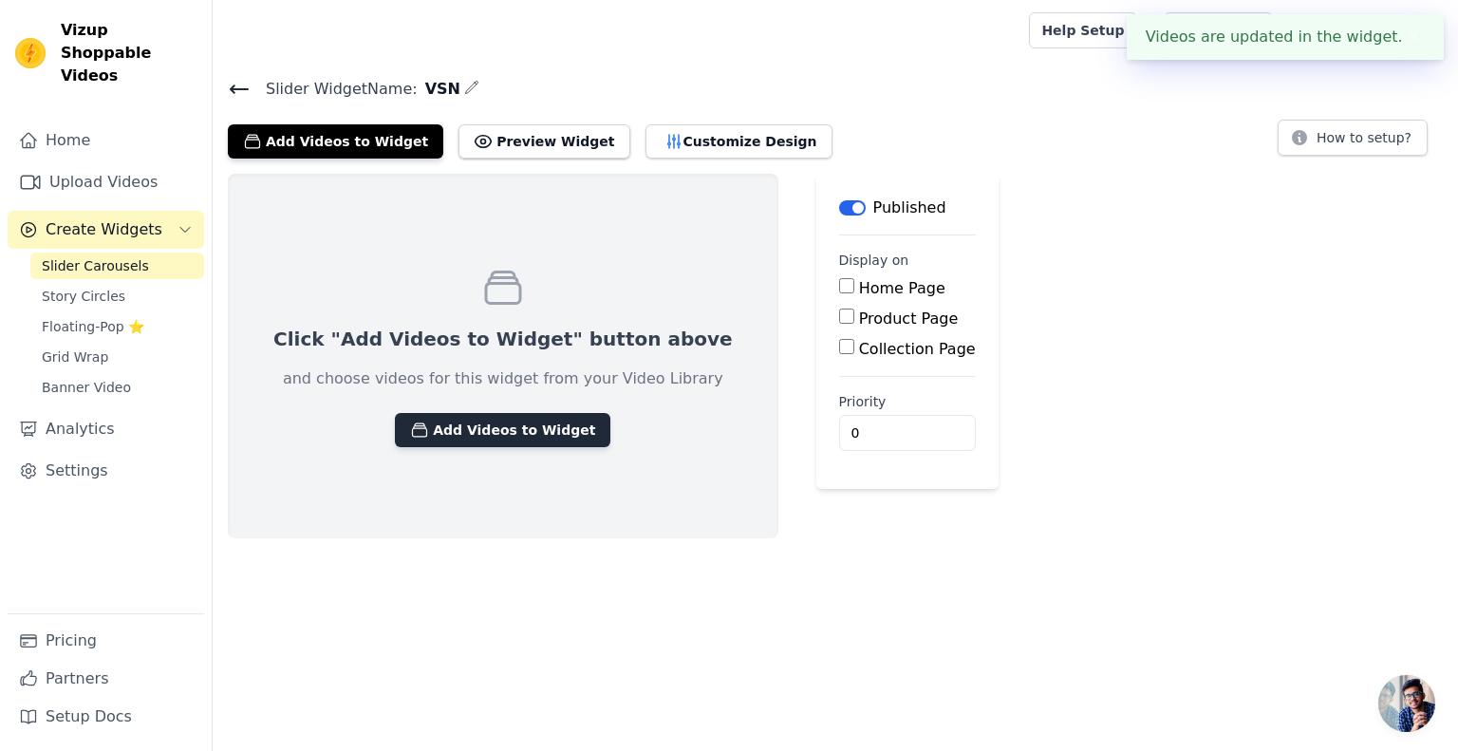
click at [441, 433] on button "Add Videos to Widget" at bounding box center [502, 430] width 215 height 34
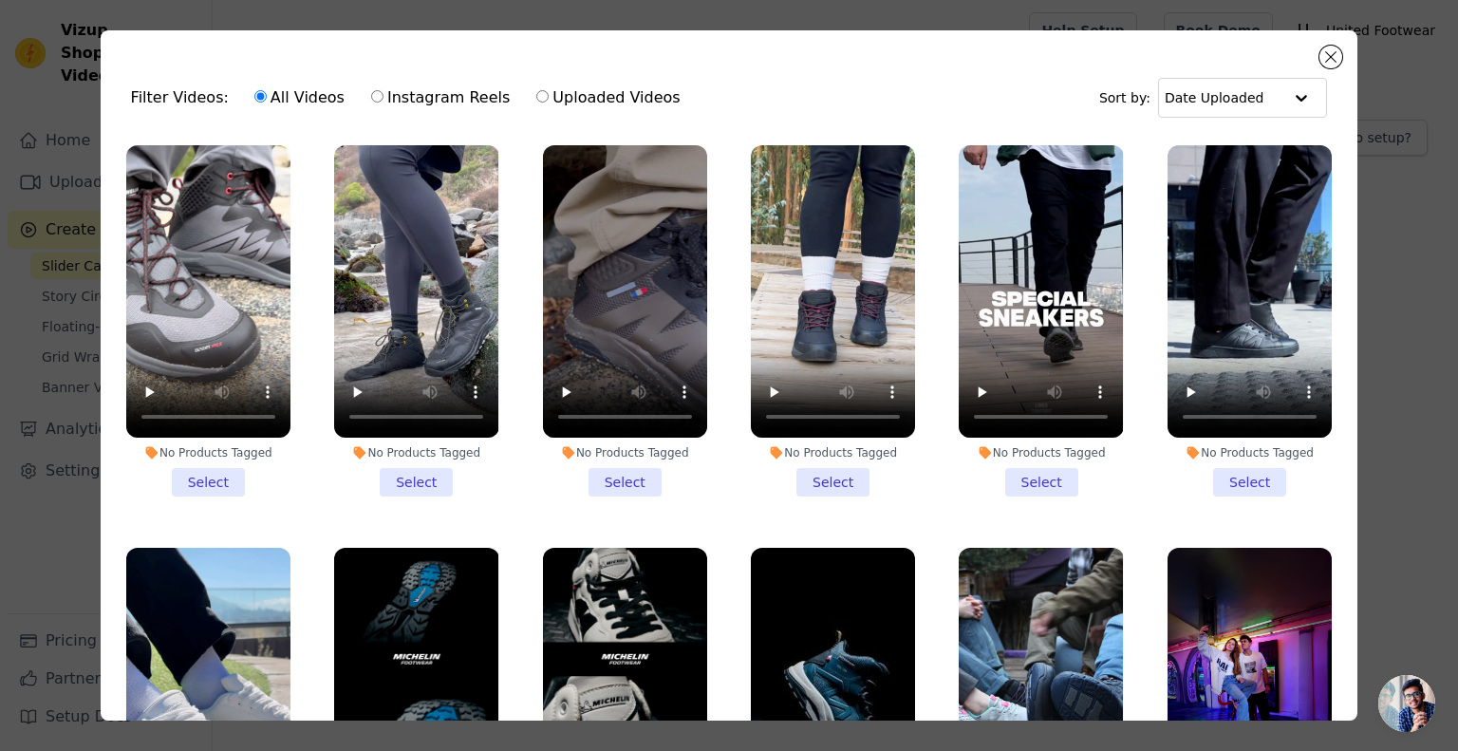
click at [410, 477] on li "No Products Tagged Select" at bounding box center [416, 320] width 164 height 351
click at [0, 0] on input "No Products Tagged Select" at bounding box center [0, 0] width 0 height 0
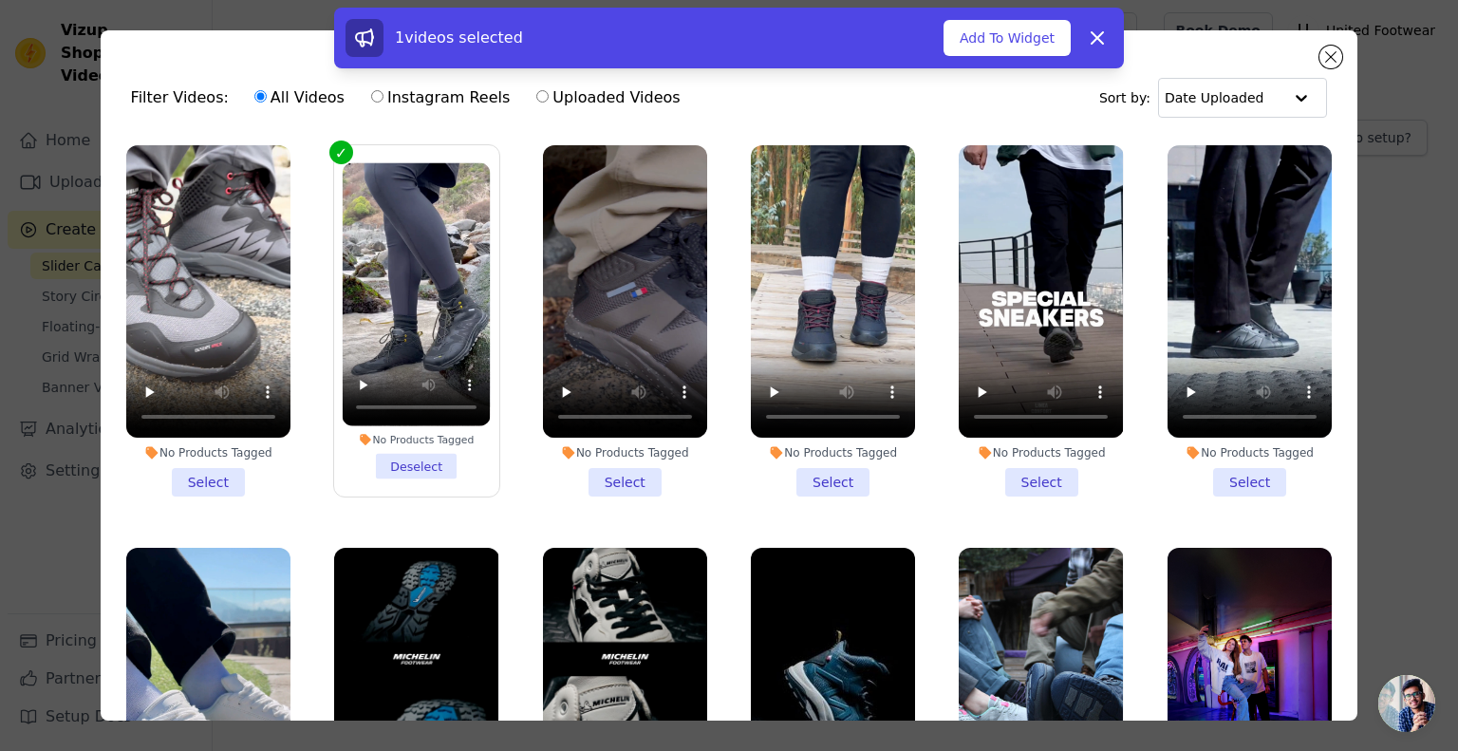
click at [620, 473] on li "No Products Tagged Select" at bounding box center [625, 320] width 164 height 351
click at [0, 0] on input "No Products Tagged Select" at bounding box center [0, 0] width 0 height 0
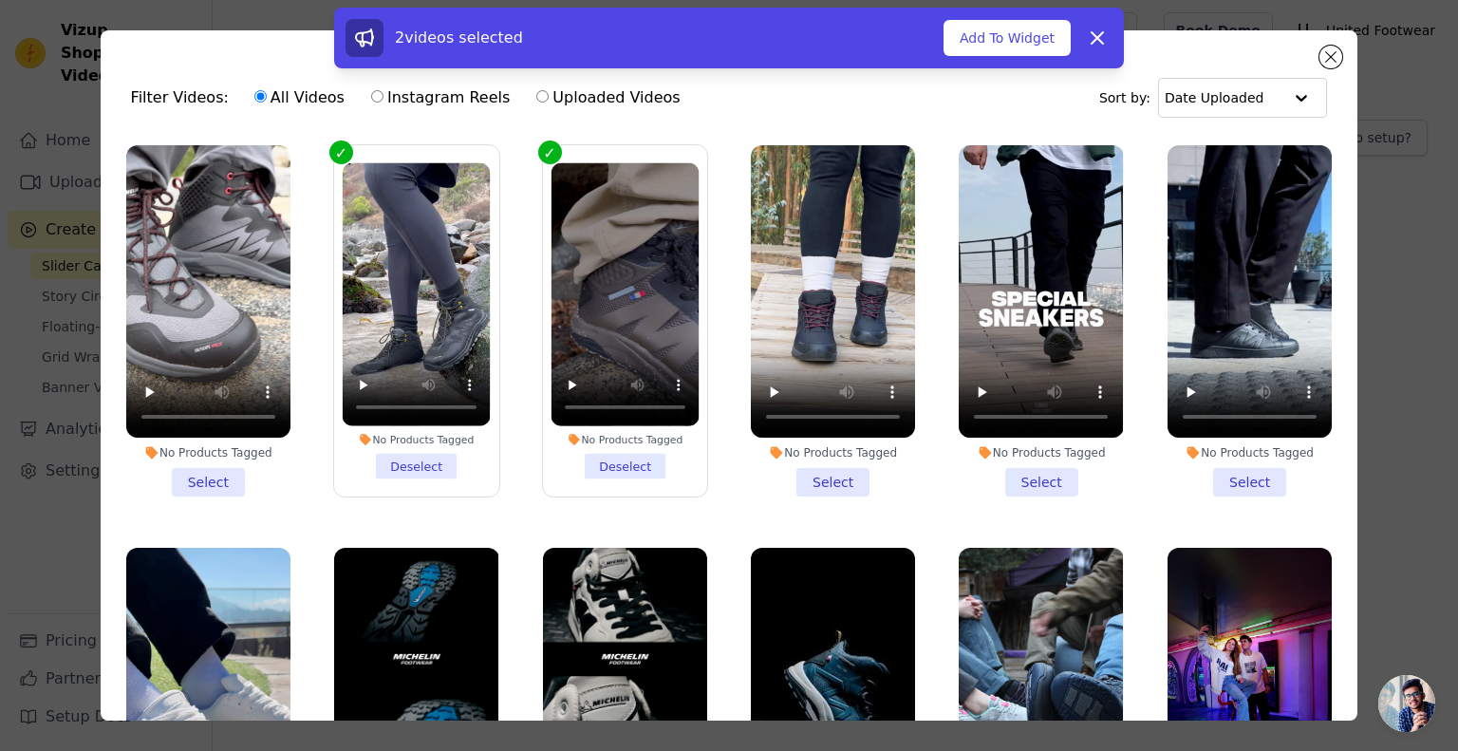
click at [216, 481] on li "No Products Tagged Select" at bounding box center [208, 320] width 164 height 351
click at [0, 0] on input "No Products Tagged Select" at bounding box center [0, 0] width 0 height 0
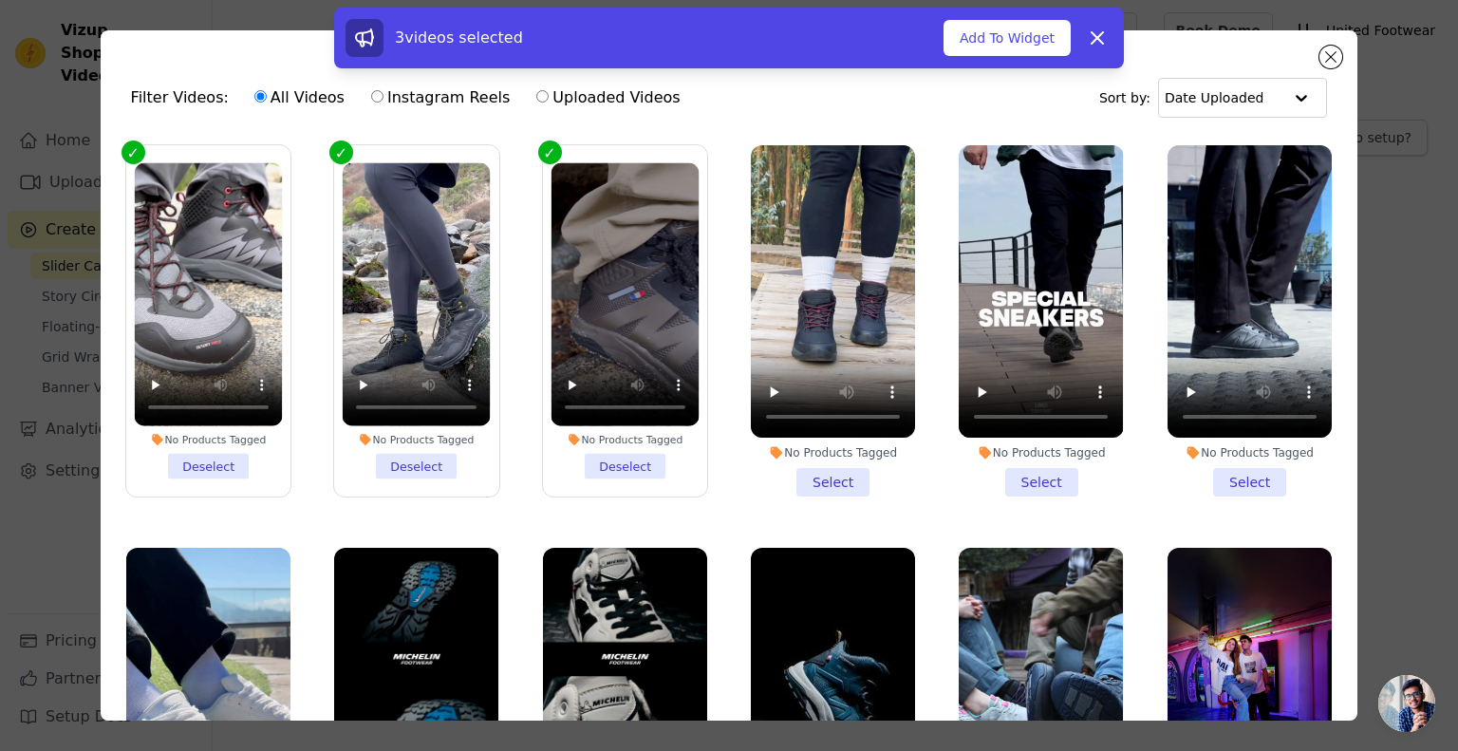
click at [813, 477] on li "No Products Tagged Select" at bounding box center [833, 320] width 164 height 351
click at [0, 0] on input "No Products Tagged Select" at bounding box center [0, 0] width 0 height 0
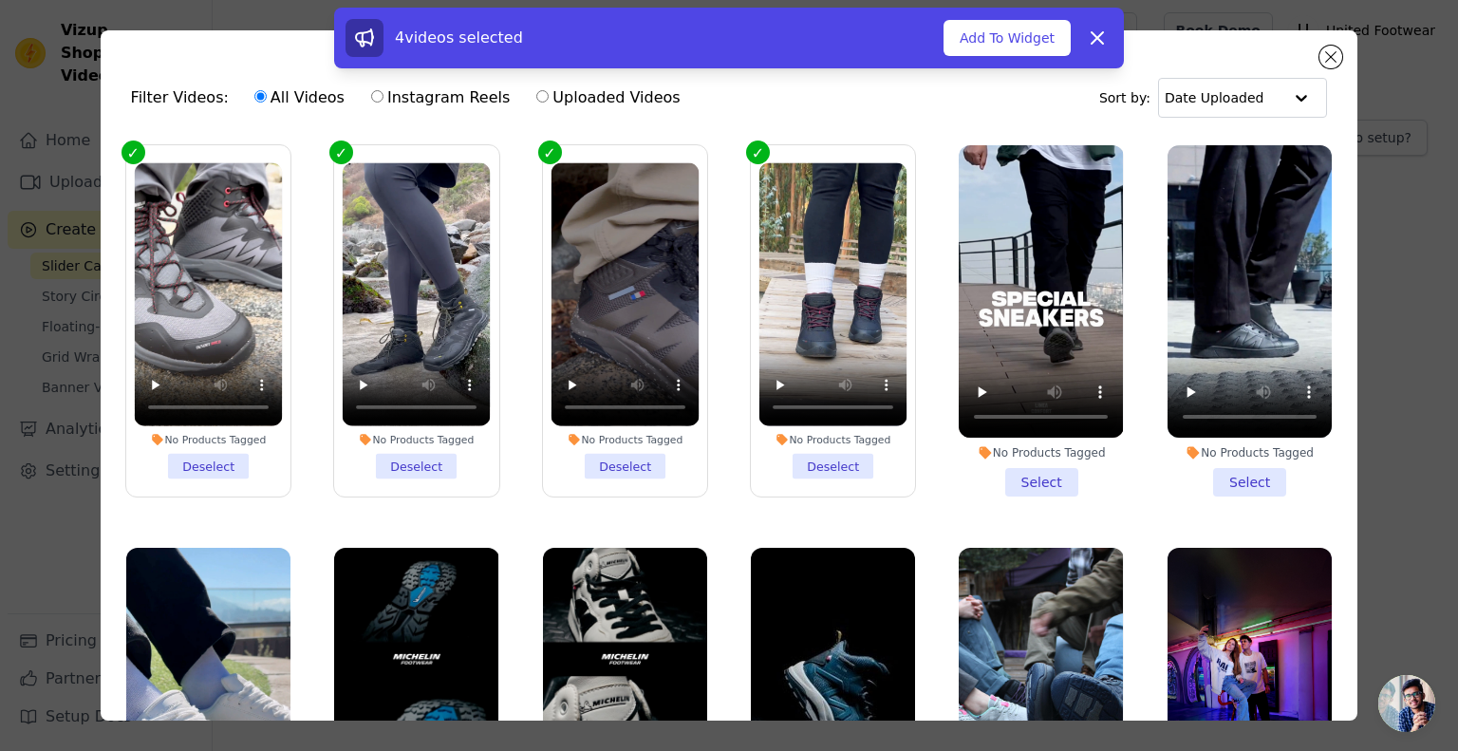
click at [1010, 476] on li "No Products Tagged Select" at bounding box center [1041, 320] width 164 height 351
click at [0, 0] on input "No Products Tagged Select" at bounding box center [0, 0] width 0 height 0
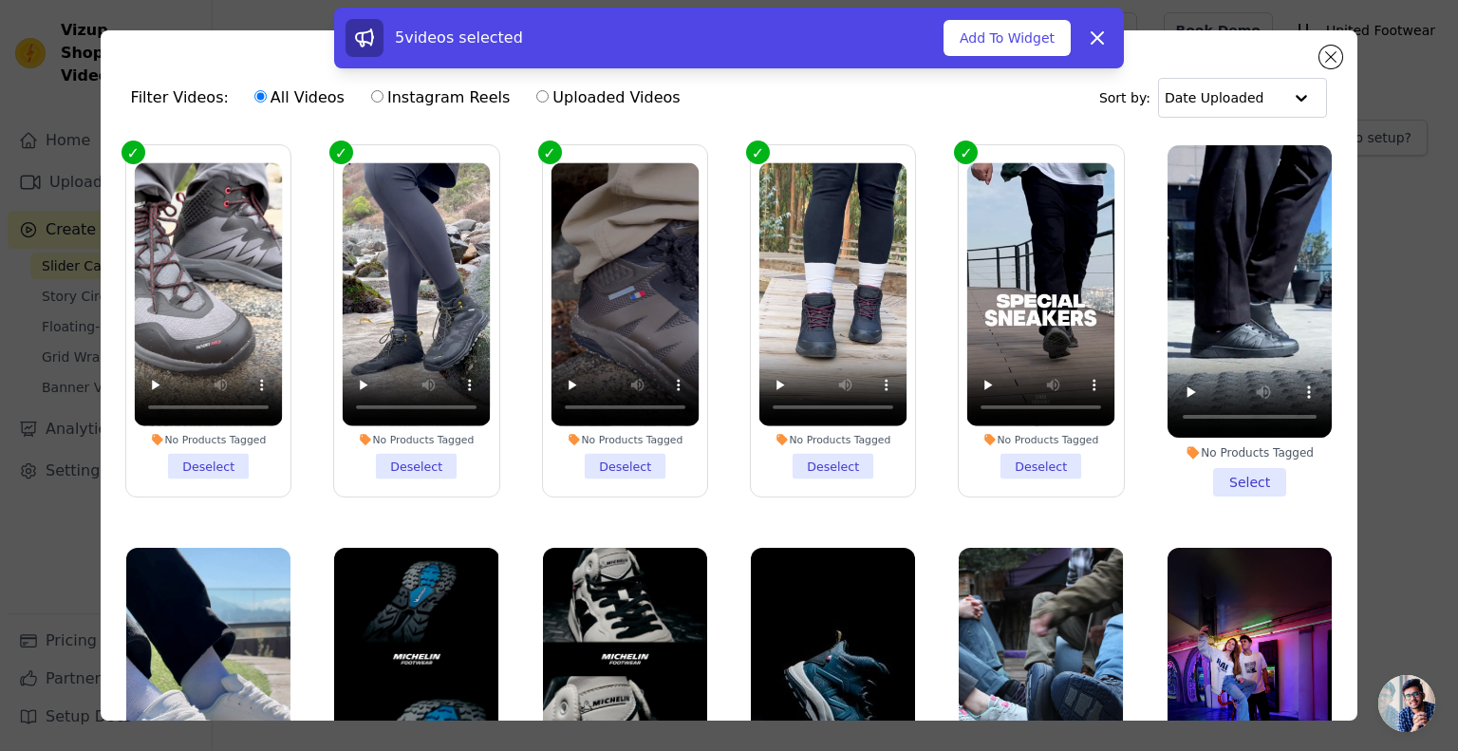
click at [1232, 472] on li "No Products Tagged Select" at bounding box center [1249, 320] width 164 height 351
click at [0, 0] on input "No Products Tagged Select" at bounding box center [0, 0] width 0 height 0
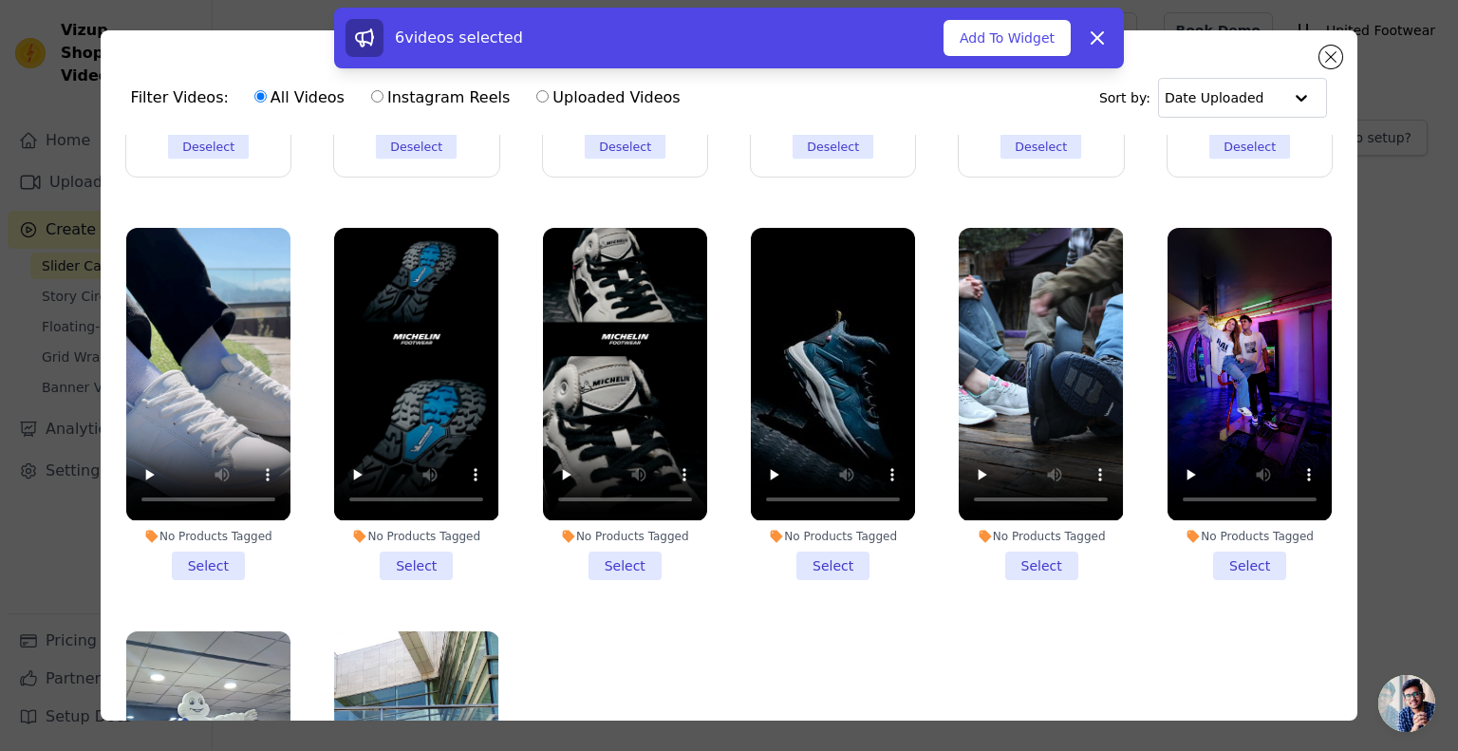
scroll to position [475, 0]
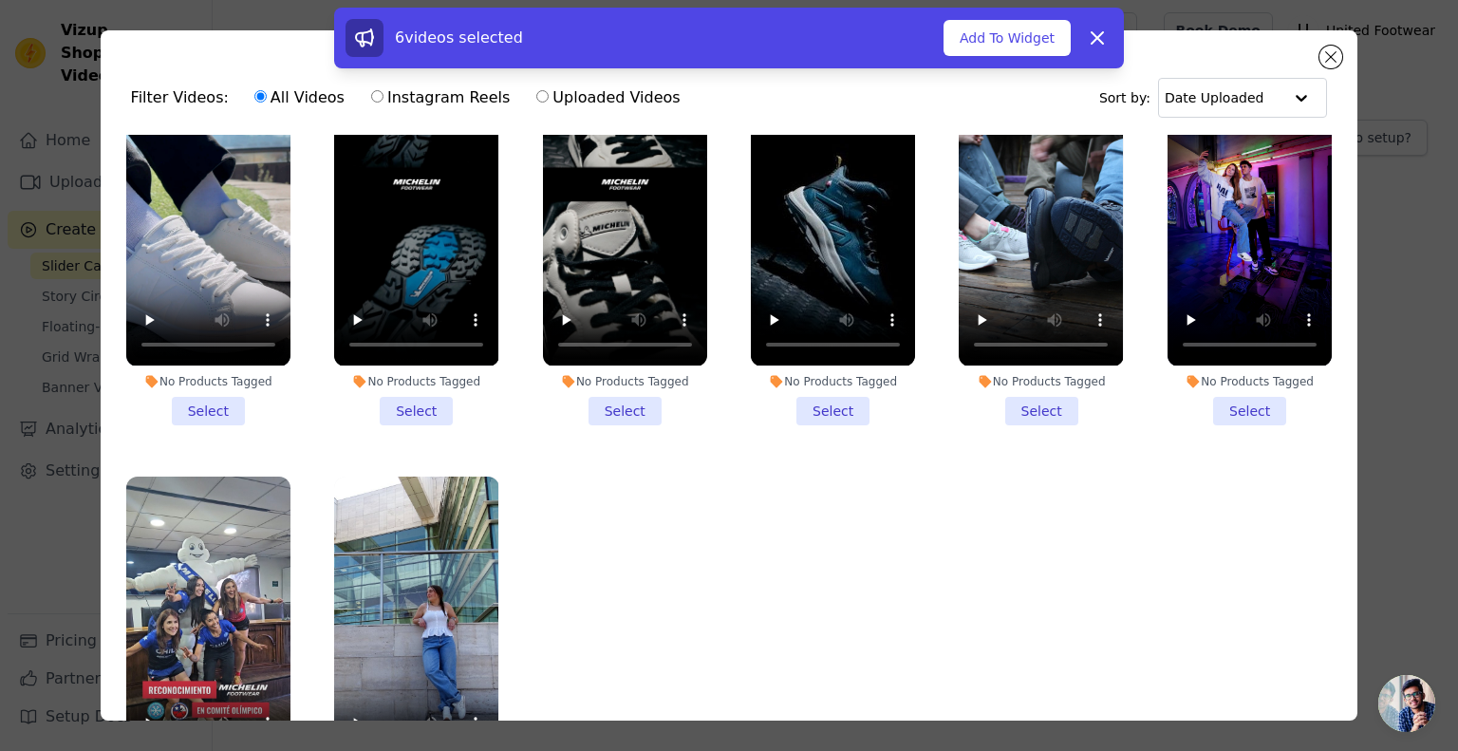
click at [204, 394] on li "No Products Tagged Select" at bounding box center [208, 248] width 164 height 351
click at [0, 0] on input "No Products Tagged Select" at bounding box center [0, 0] width 0 height 0
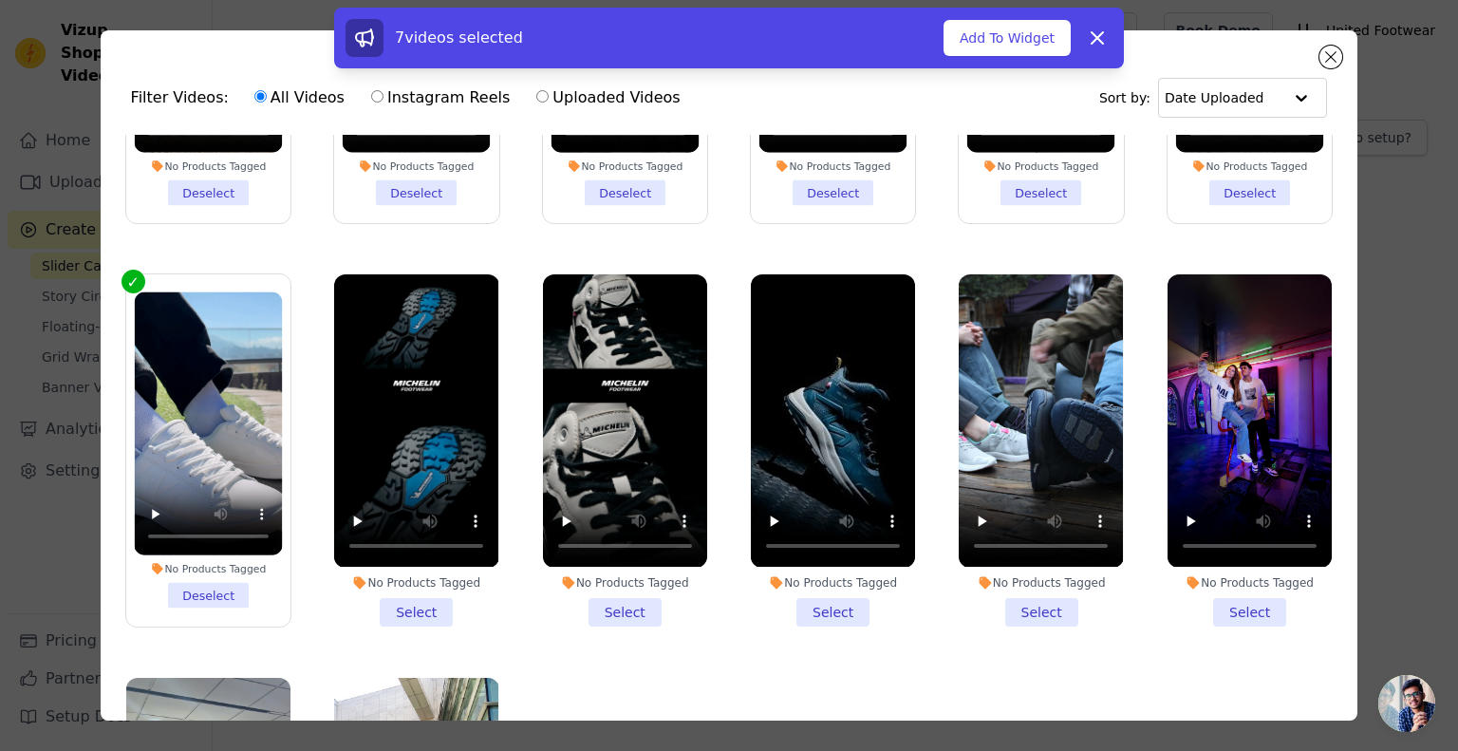
scroll to position [221, 0]
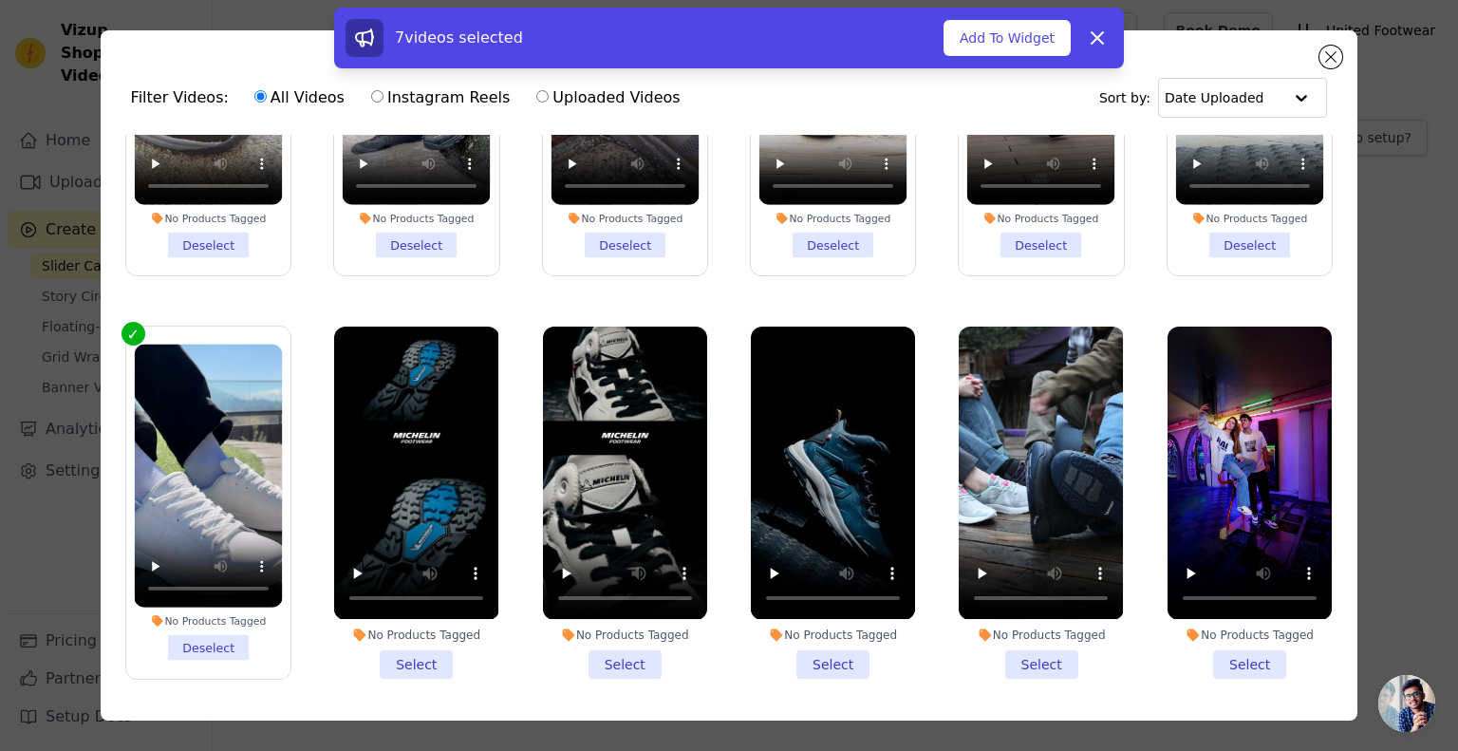
click at [419, 647] on li "No Products Tagged Select" at bounding box center [416, 502] width 164 height 351
click at [0, 0] on input "No Products Tagged Select" at bounding box center [0, 0] width 0 height 0
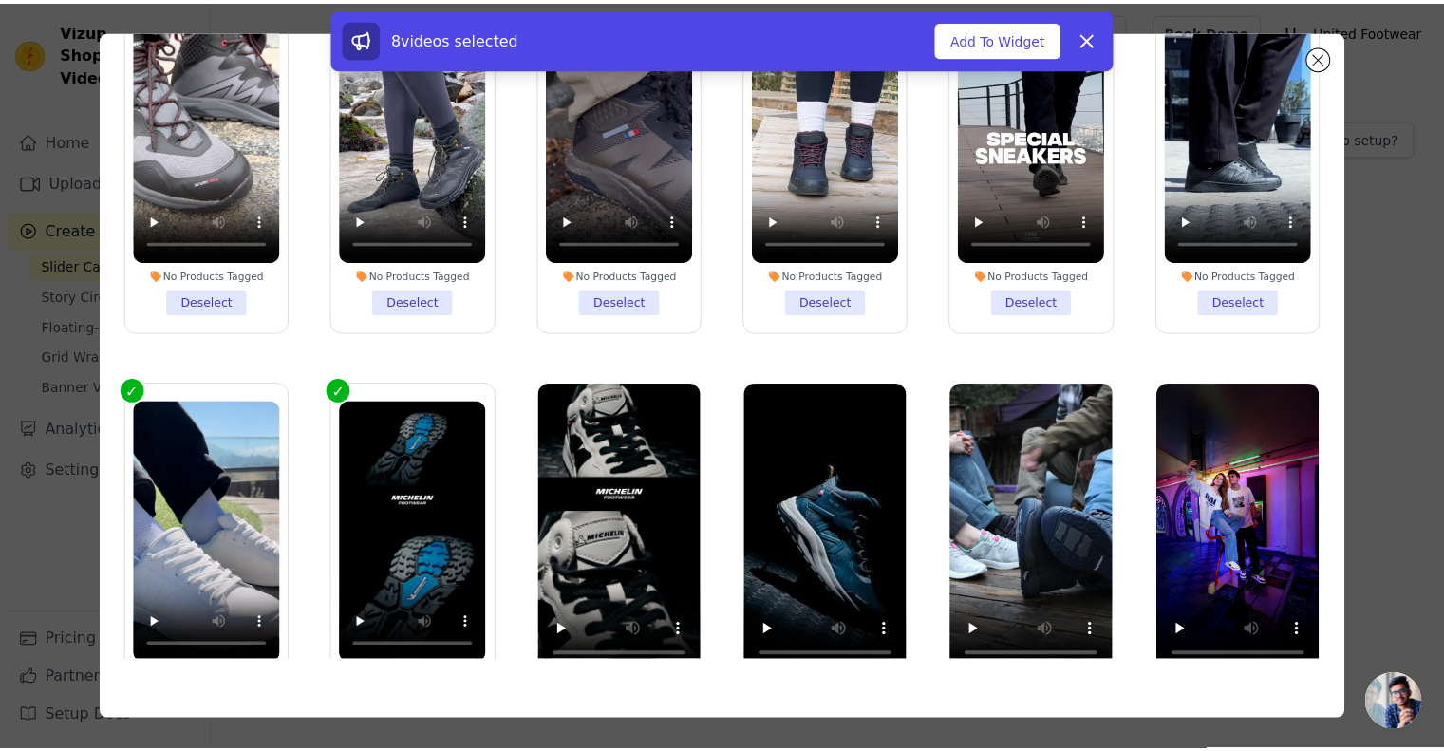
scroll to position [0, 0]
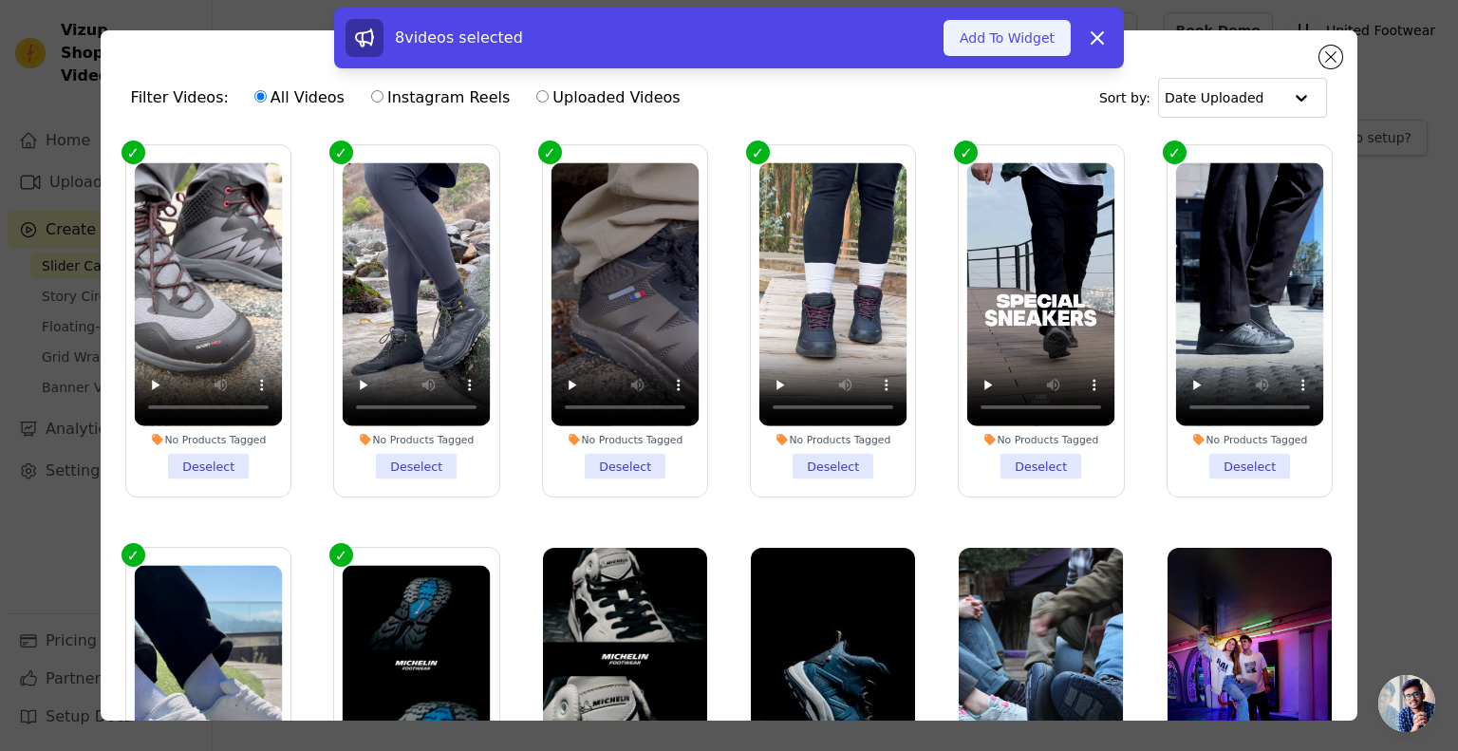
click at [1028, 44] on button "Add To Widget" at bounding box center [1006, 38] width 127 height 36
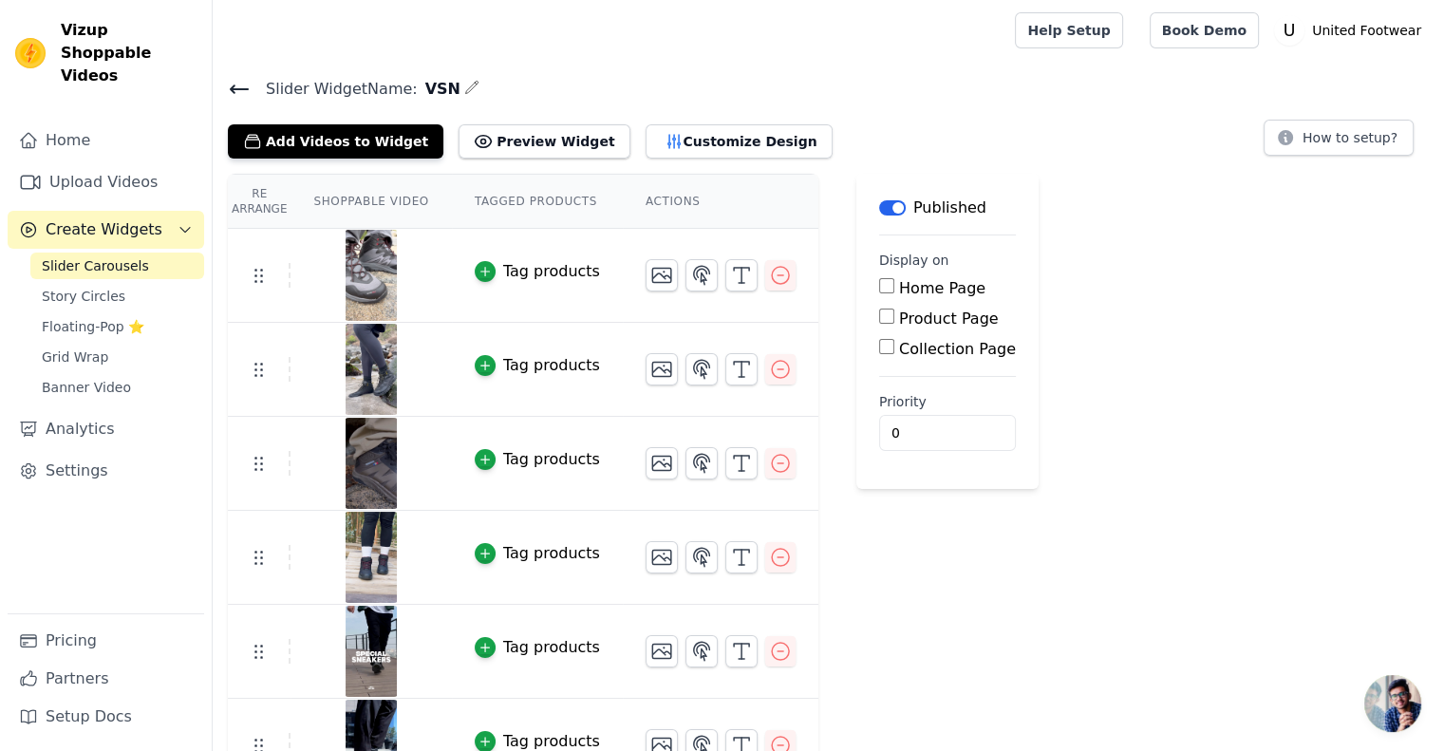
click at [879, 289] on div "Home Page" at bounding box center [947, 288] width 137 height 23
click at [879, 277] on div "Home Page" at bounding box center [947, 288] width 137 height 23
click at [879, 284] on input "Home Page" at bounding box center [886, 285] width 15 height 15
checkbox input "true"
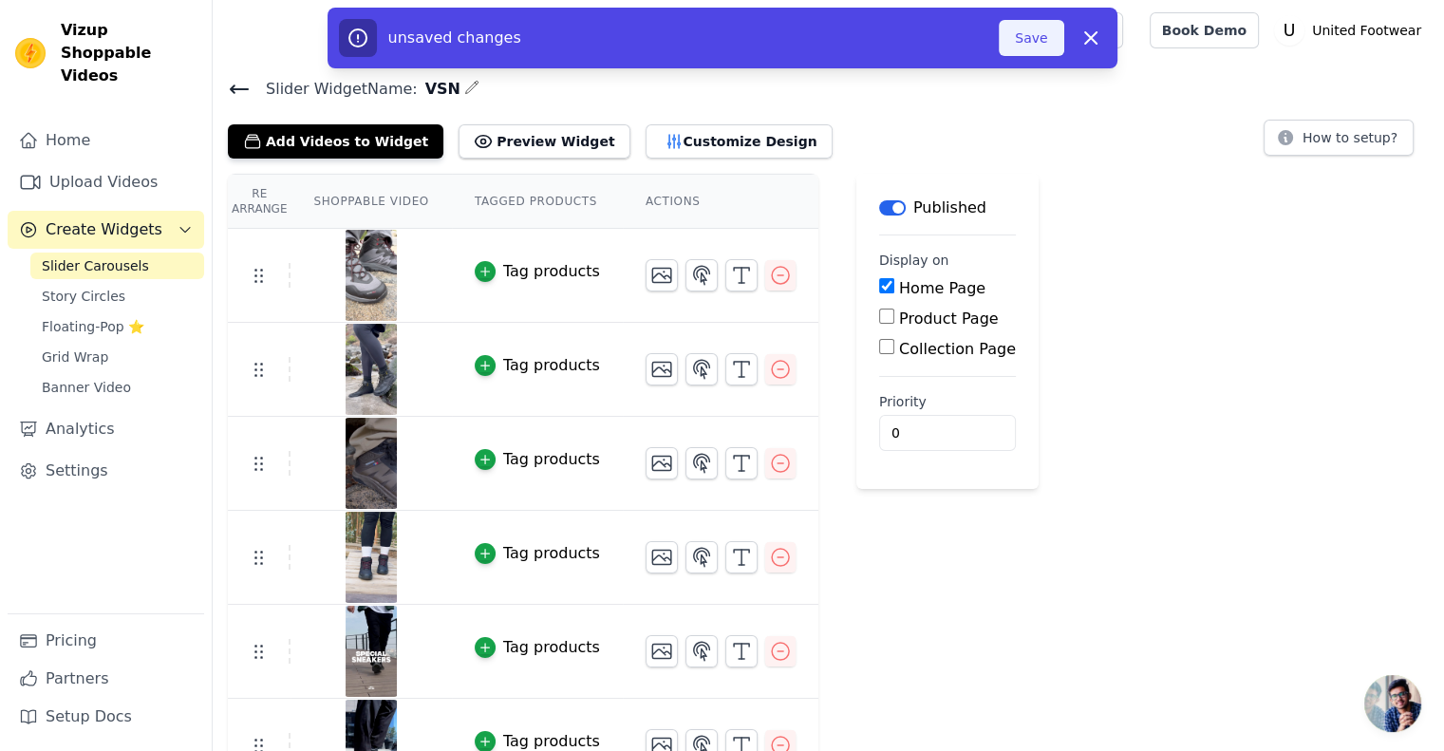
click at [1018, 44] on button "Save" at bounding box center [1031, 38] width 65 height 36
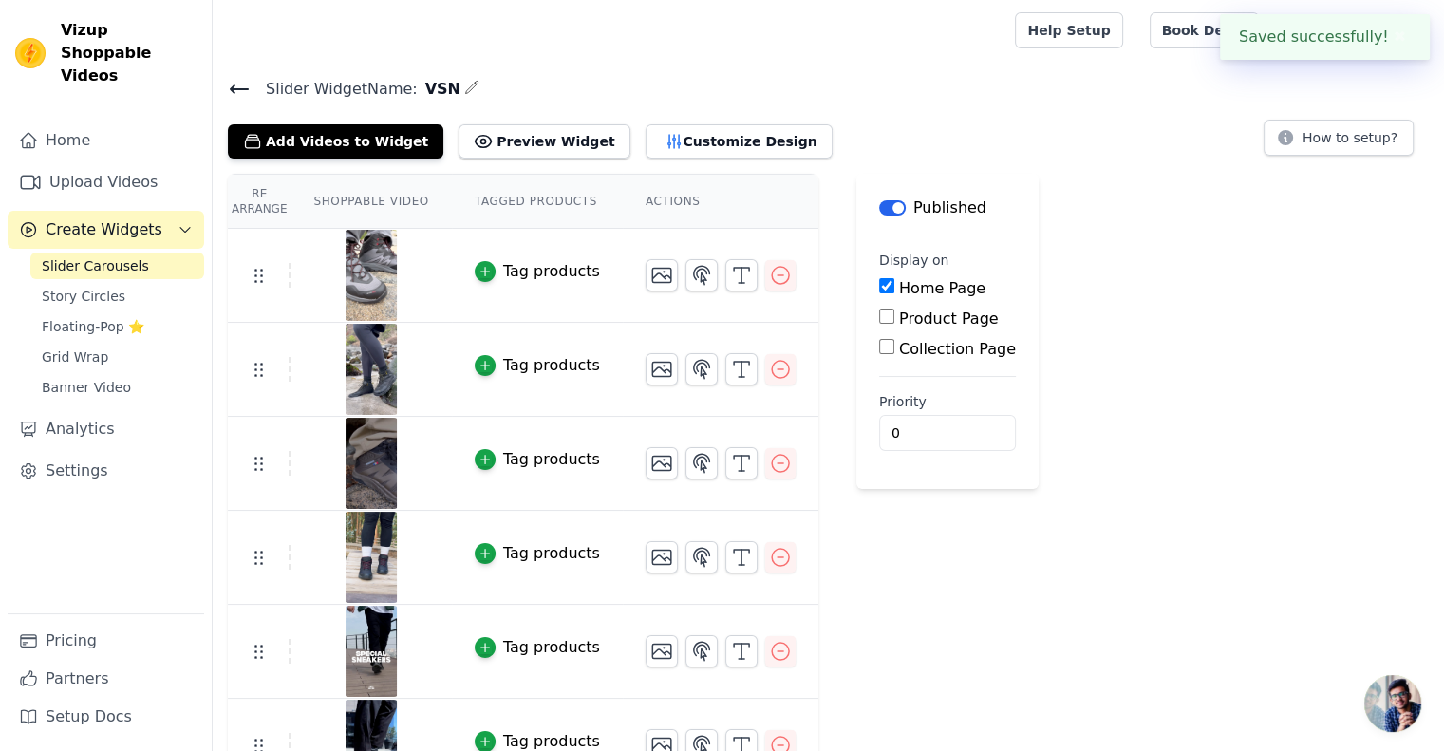
click at [114, 256] on span "Slider Carousels" at bounding box center [95, 265] width 107 height 19
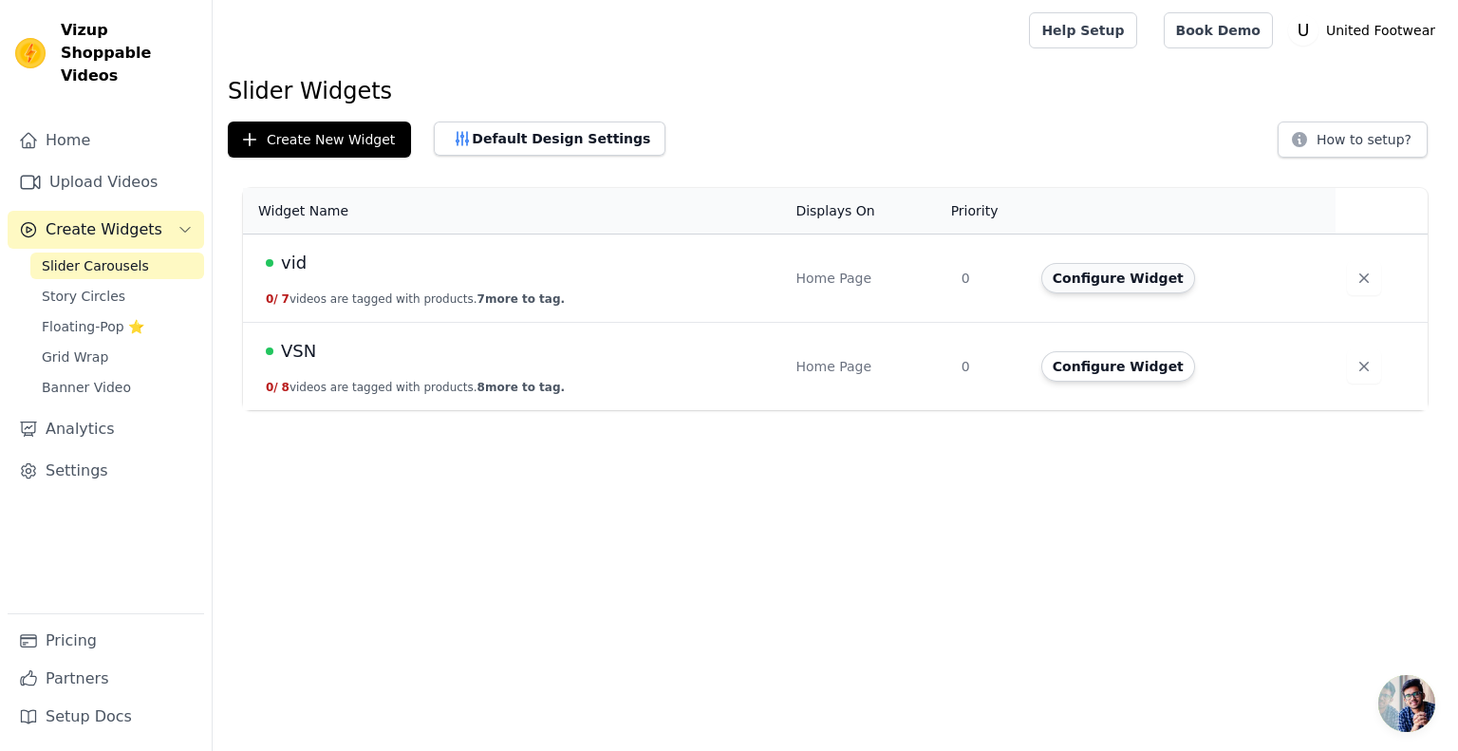
click at [1121, 280] on button "Configure Widget" at bounding box center [1118, 278] width 154 height 30
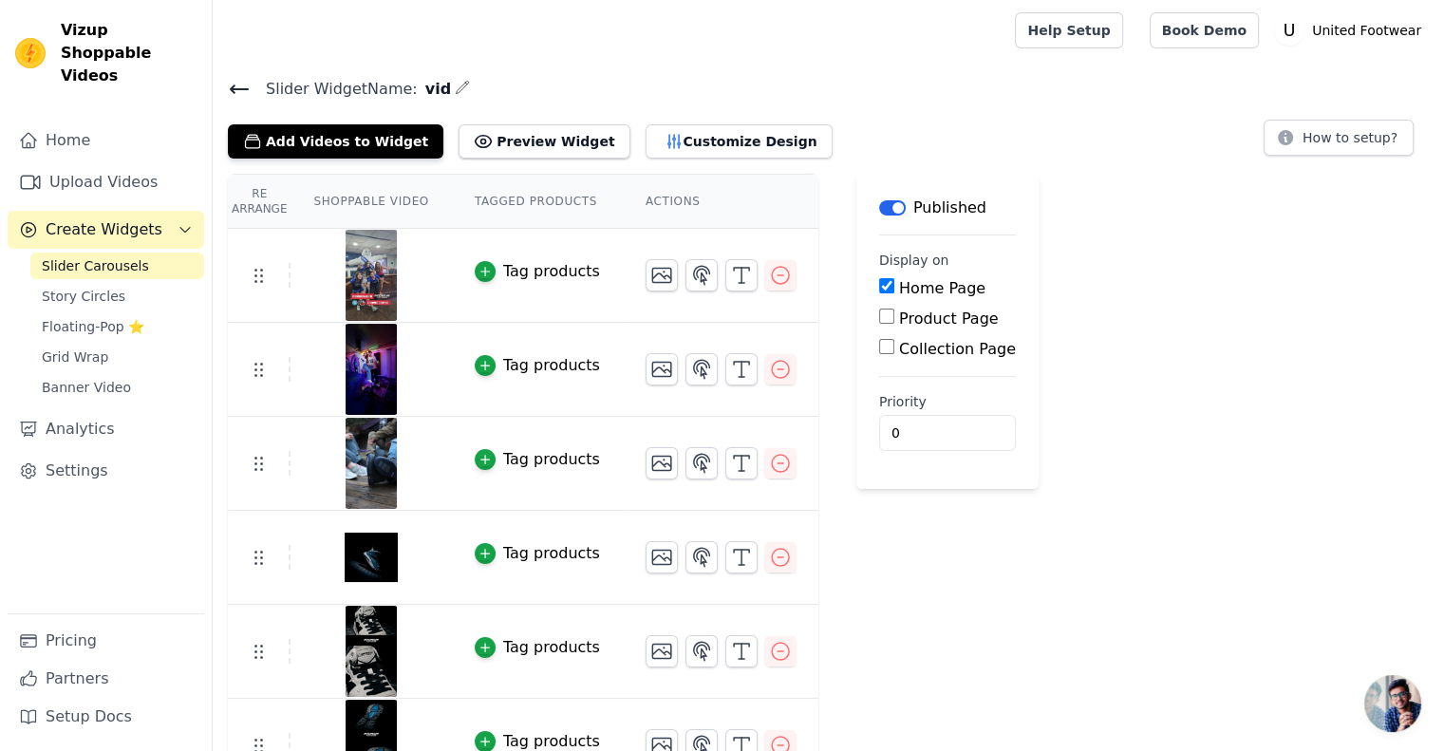
click at [879, 281] on div "Home Page" at bounding box center [947, 288] width 137 height 23
click at [879, 285] on input "Home Page" at bounding box center [886, 285] width 15 height 15
checkbox input "false"
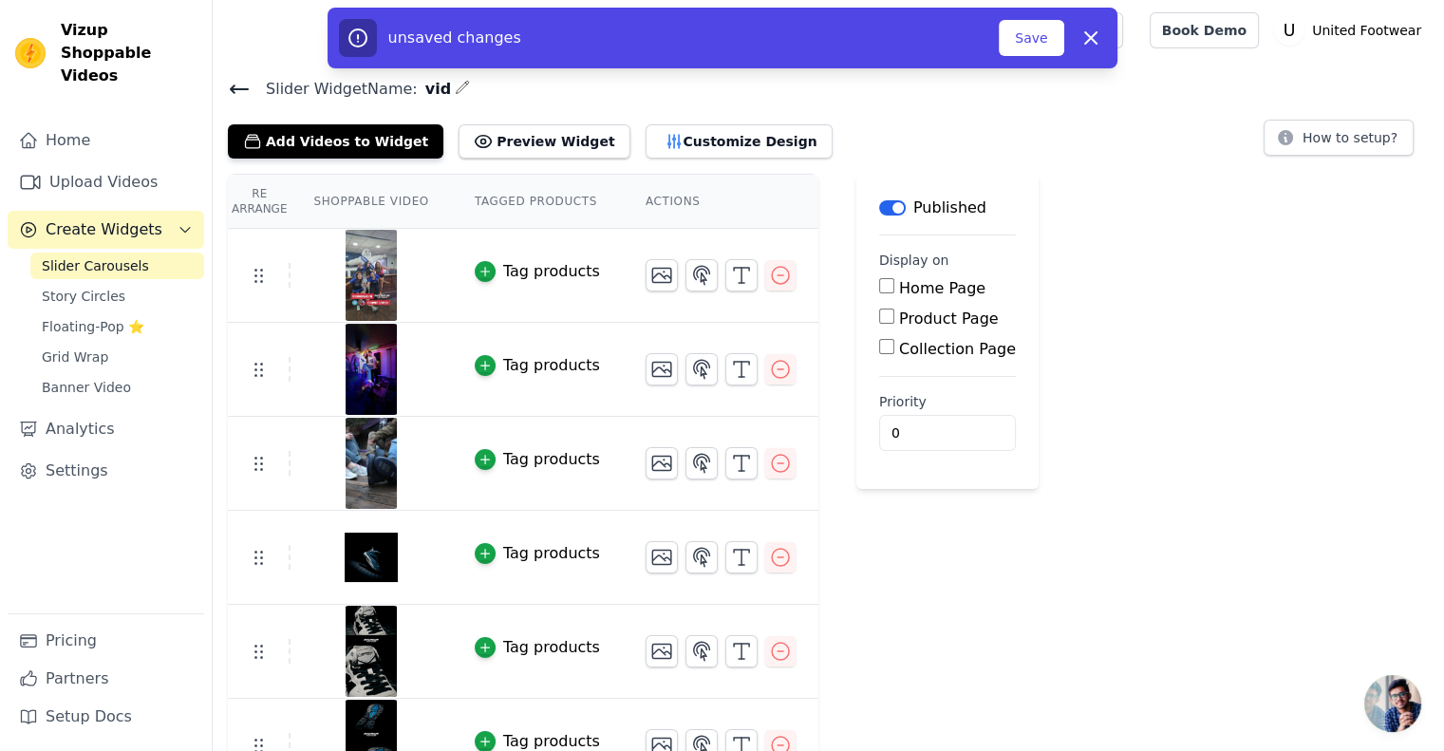
click at [1071, 280] on div "Re Arrange Shoppable Video Tagged Products Actions Tag products Tag products Ta…" at bounding box center [828, 530] width 1231 height 713
click at [1019, 47] on button "Save" at bounding box center [1031, 38] width 65 height 36
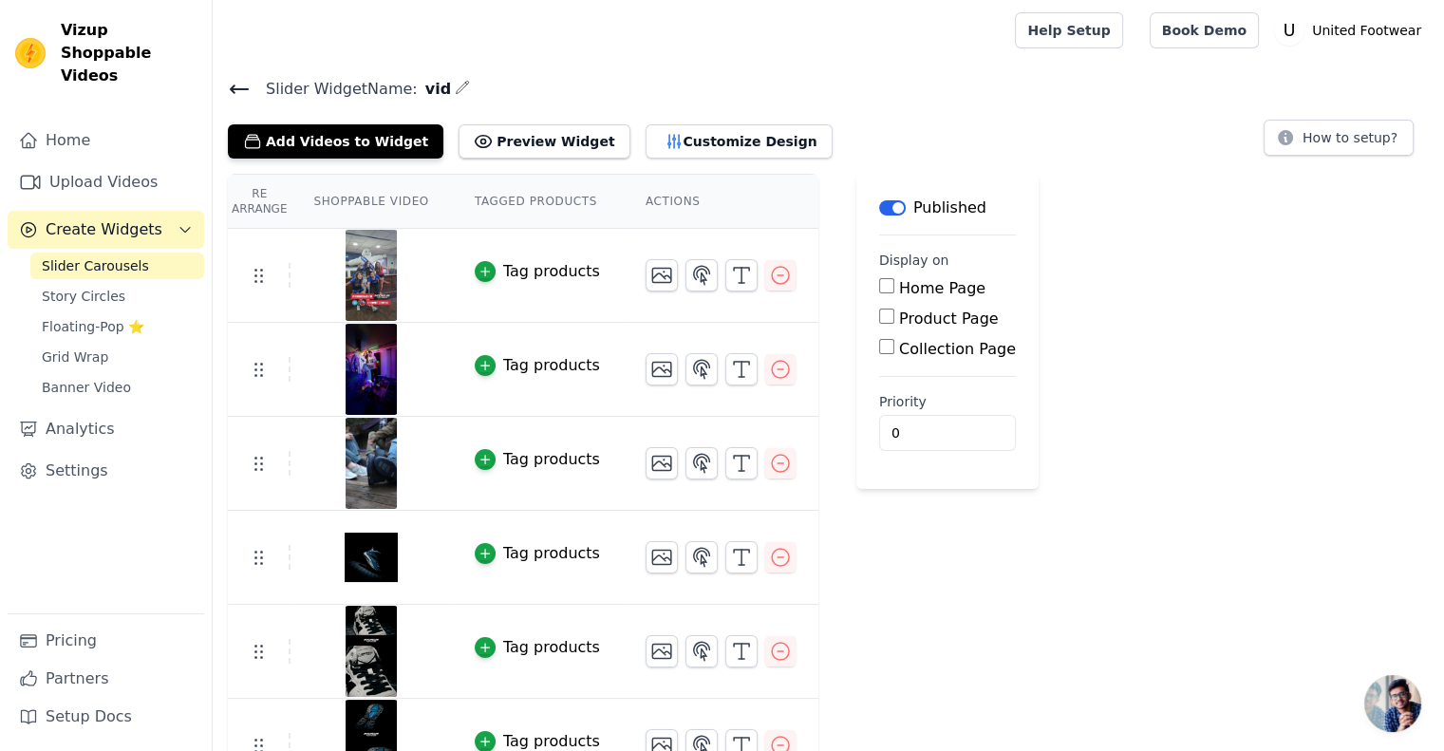
click at [117, 256] on span "Slider Carousels" at bounding box center [95, 265] width 107 height 19
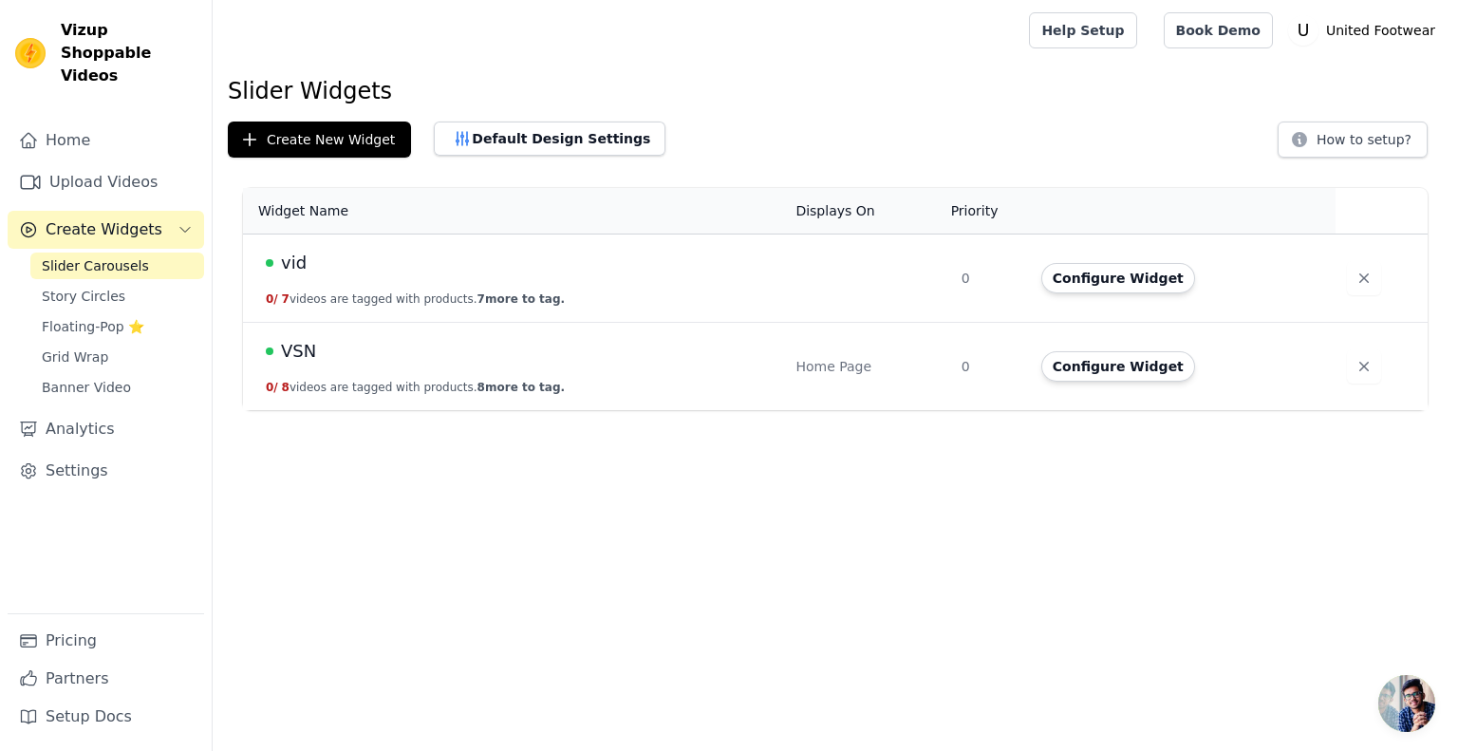
click at [301, 346] on span "VSN" at bounding box center [298, 351] width 35 height 27
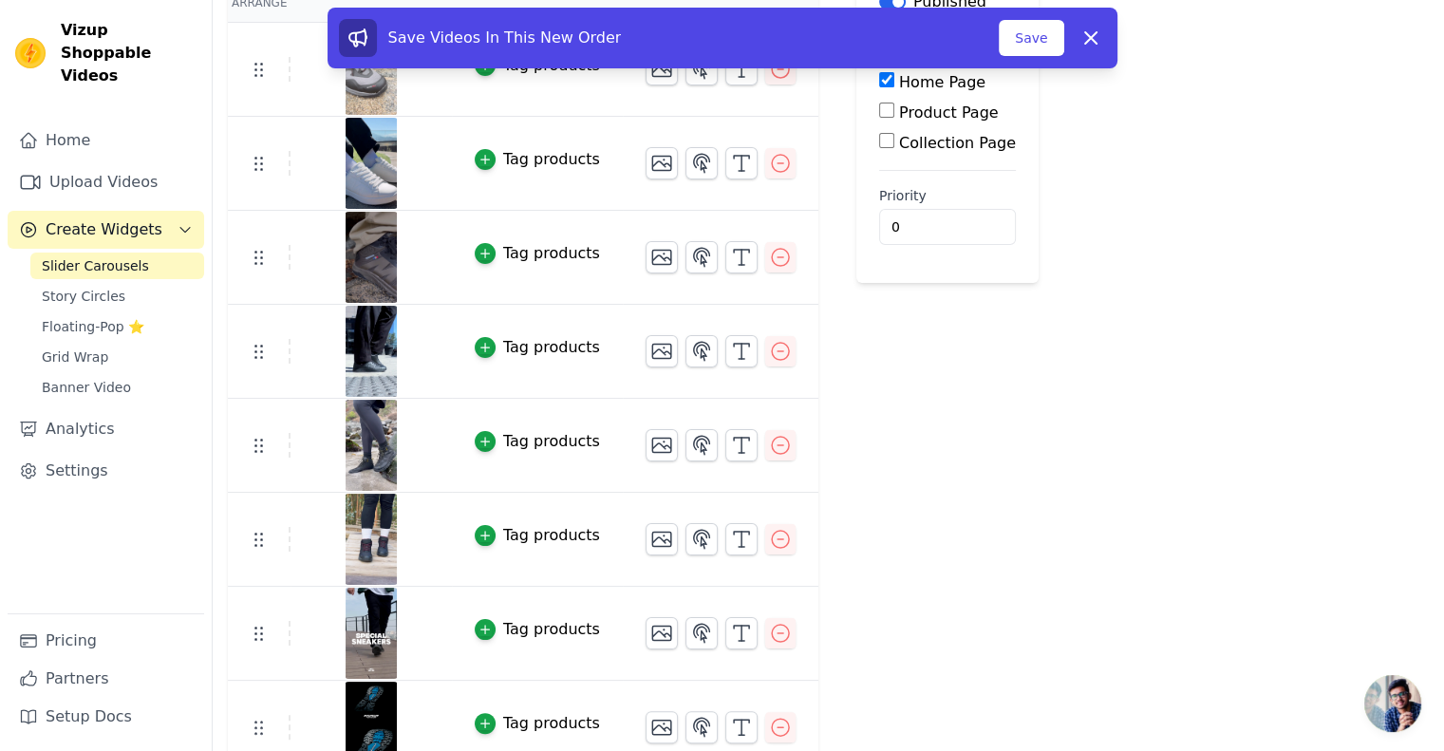
scroll to position [226, 0]
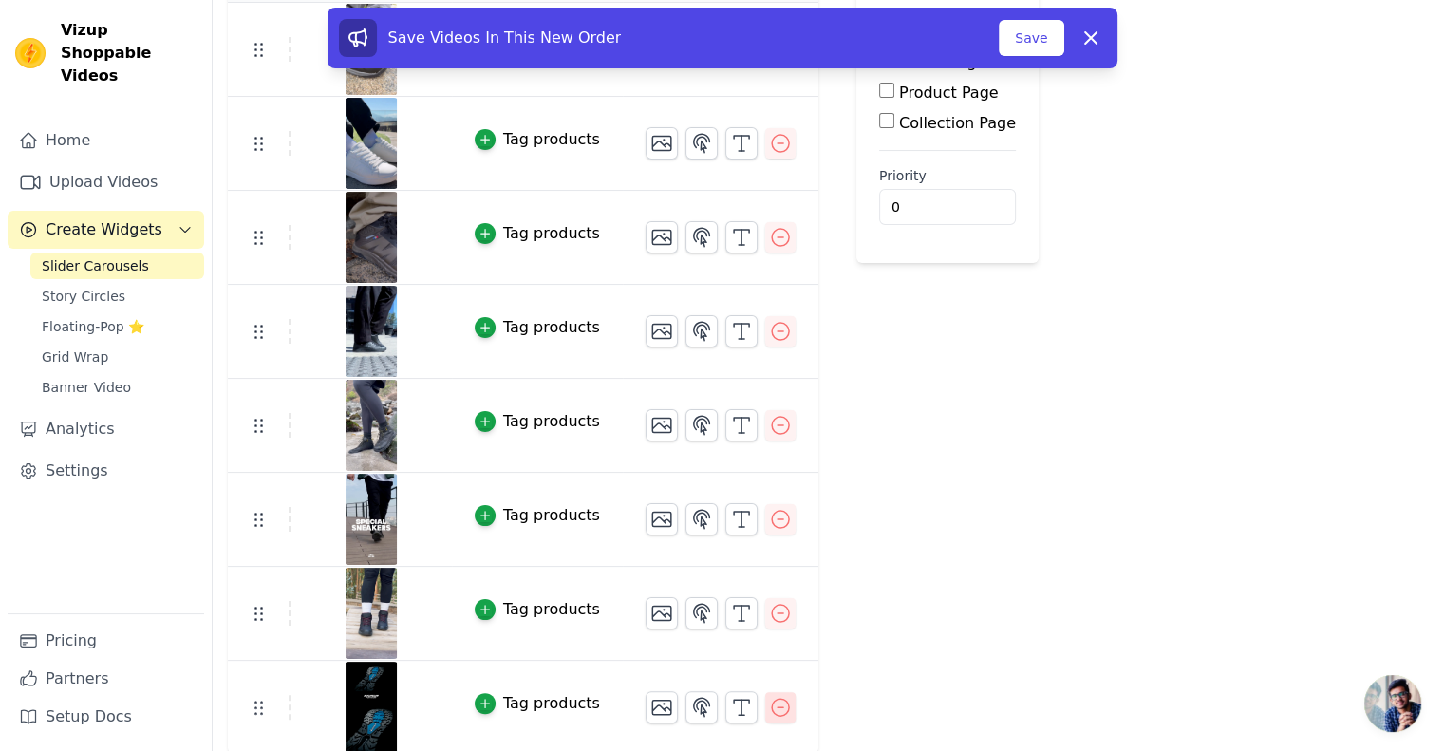
click at [769, 705] on icon "button" at bounding box center [780, 707] width 23 height 23
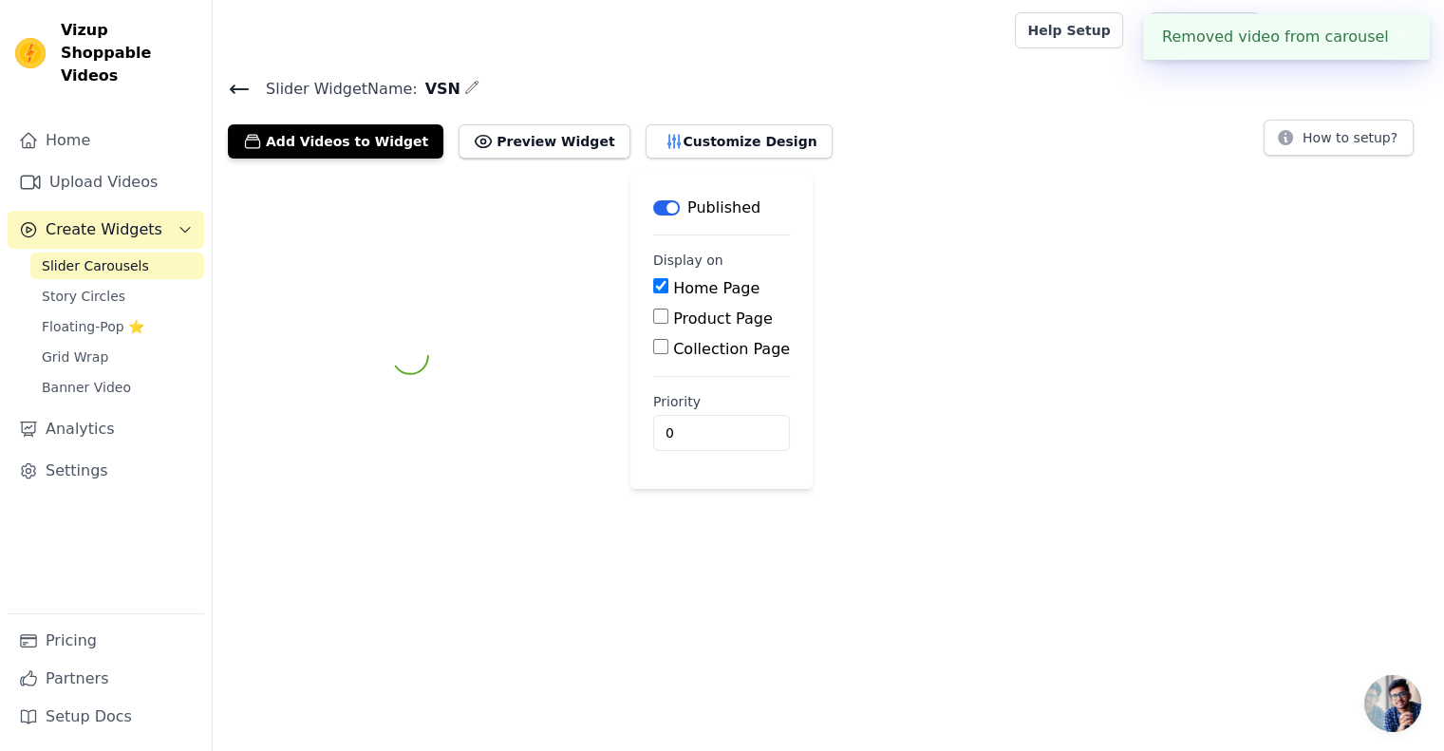
scroll to position [0, 0]
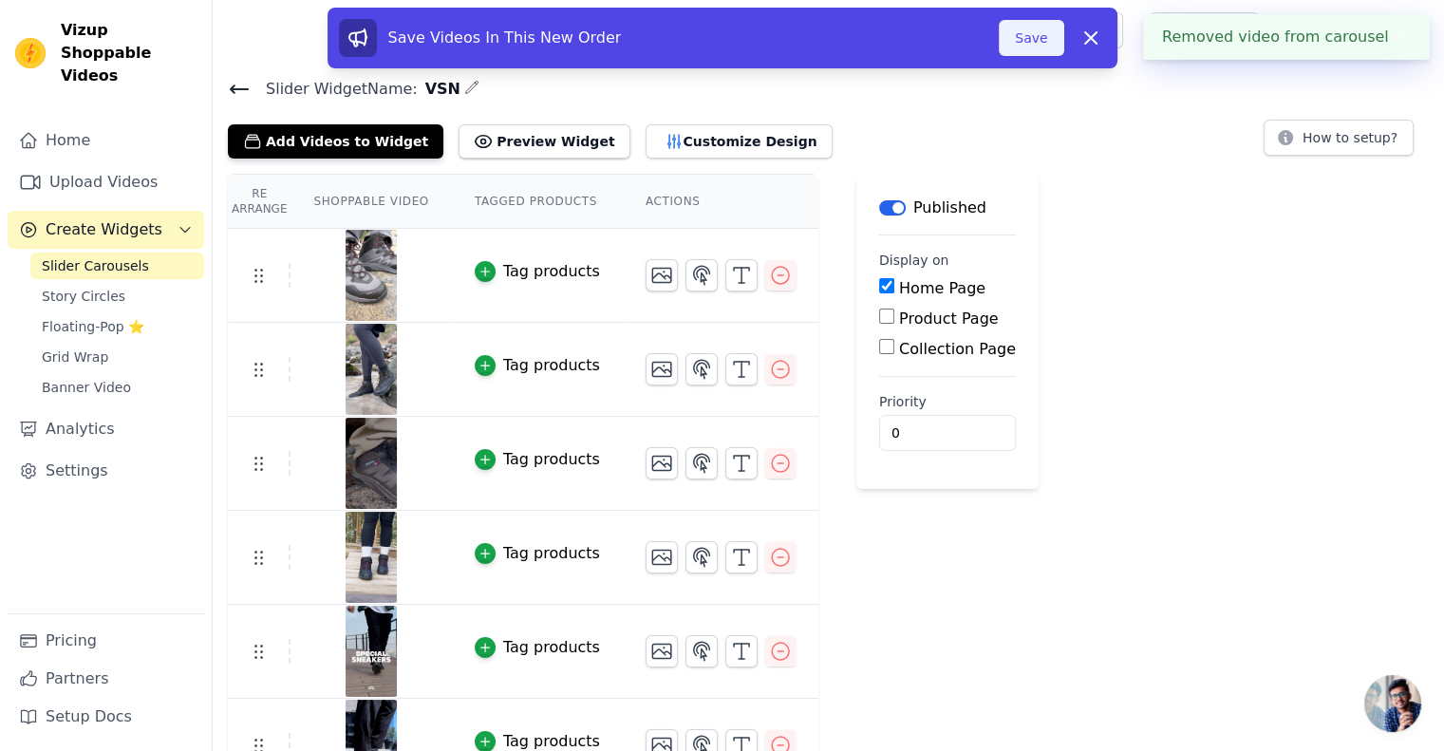
click at [1040, 38] on button "Save" at bounding box center [1031, 38] width 65 height 36
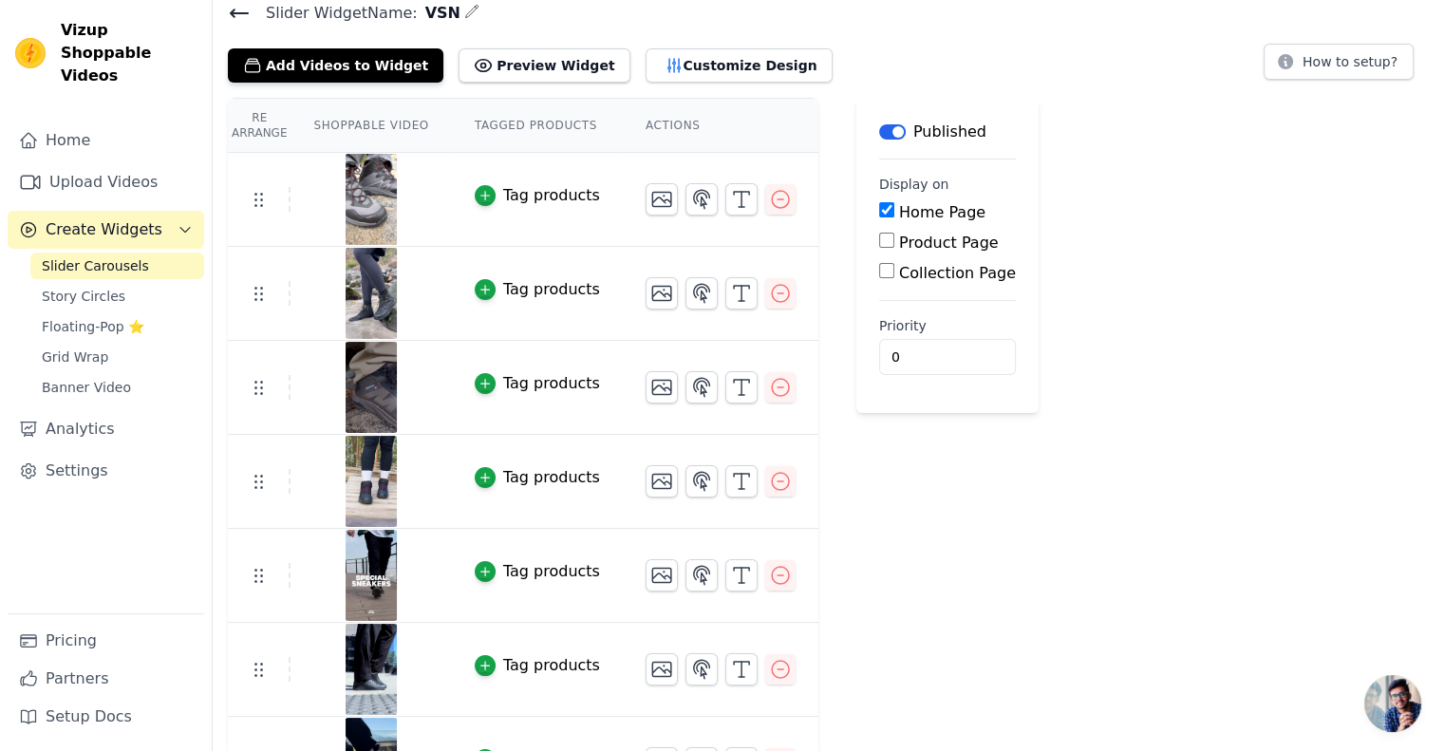
scroll to position [133, 0]
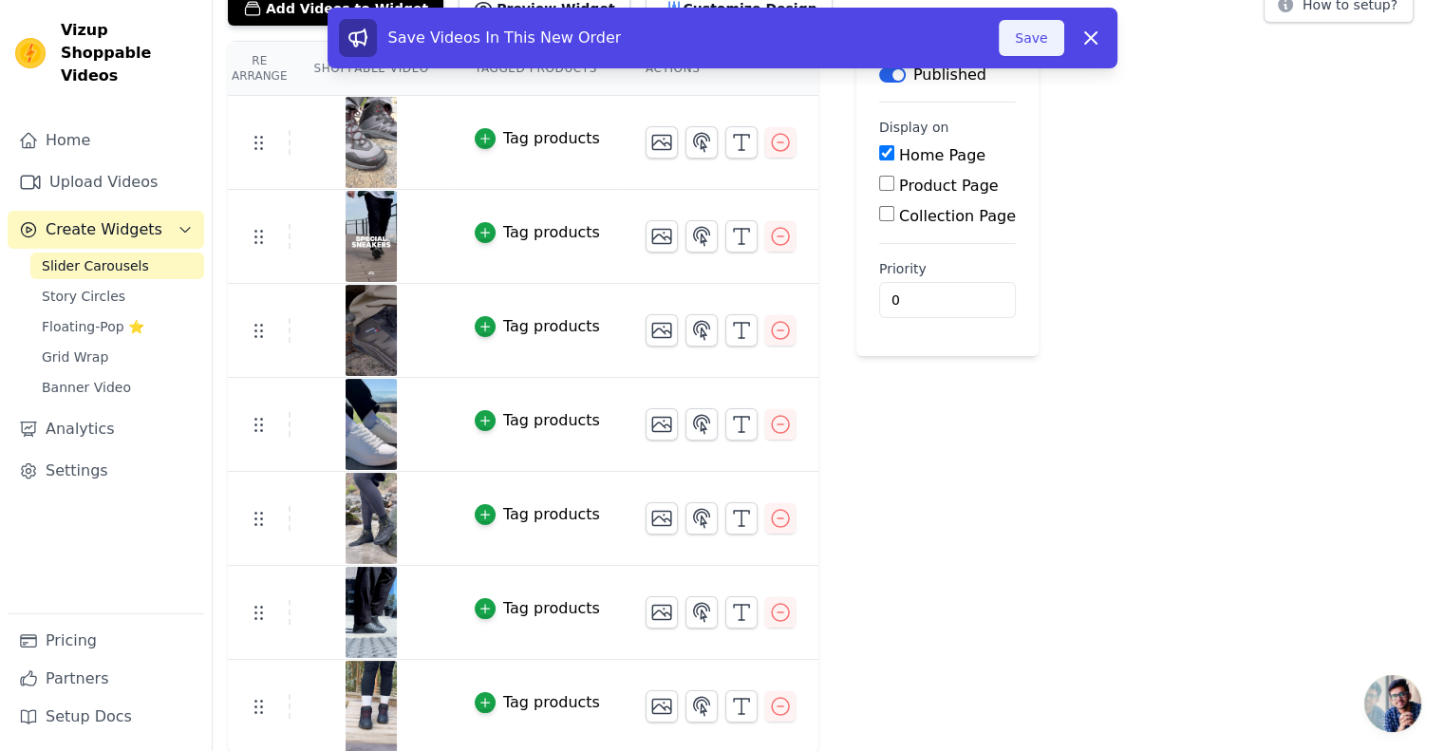
click at [1044, 36] on button "Save" at bounding box center [1031, 38] width 65 height 36
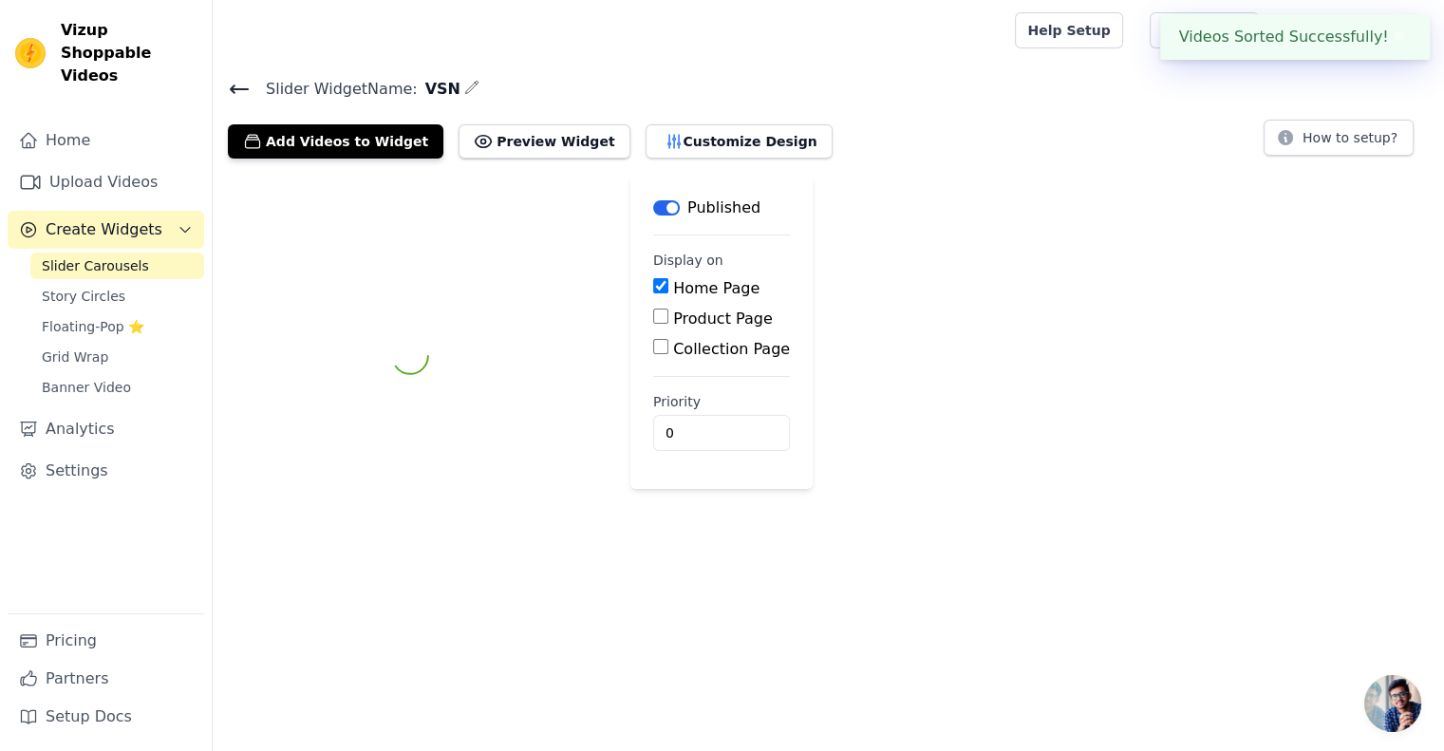
scroll to position [0, 0]
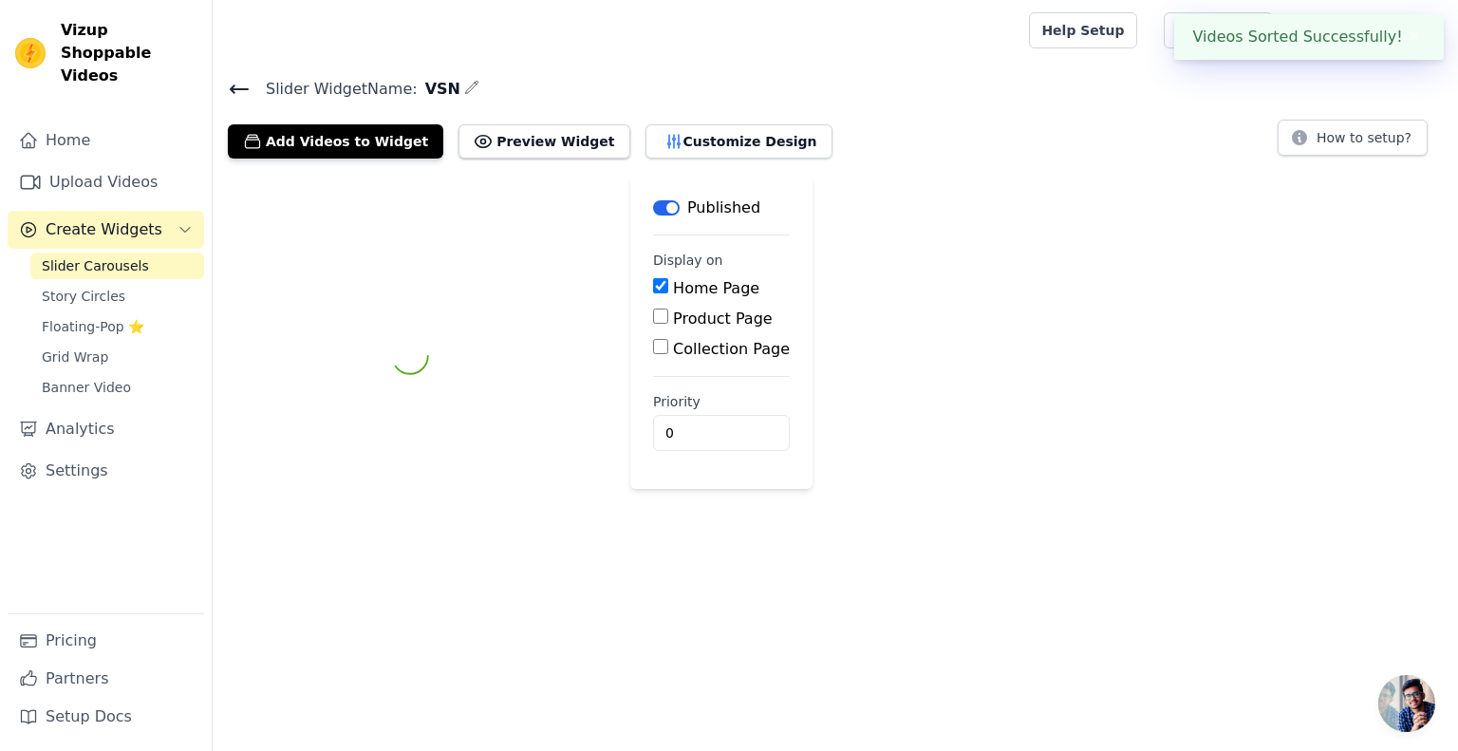
click at [1006, 40] on div at bounding box center [617, 30] width 778 height 61
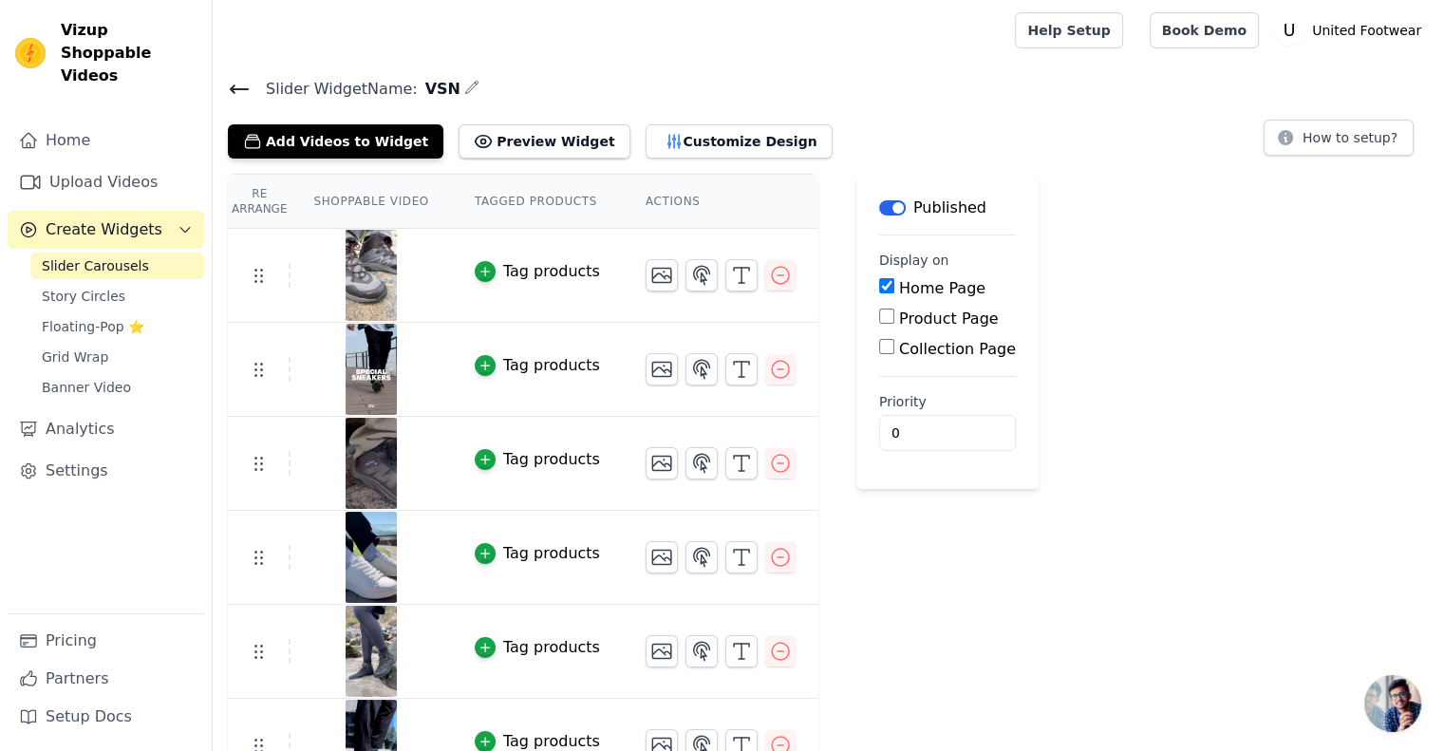
scroll to position [133, 0]
